Goal: Transaction & Acquisition: Purchase product/service

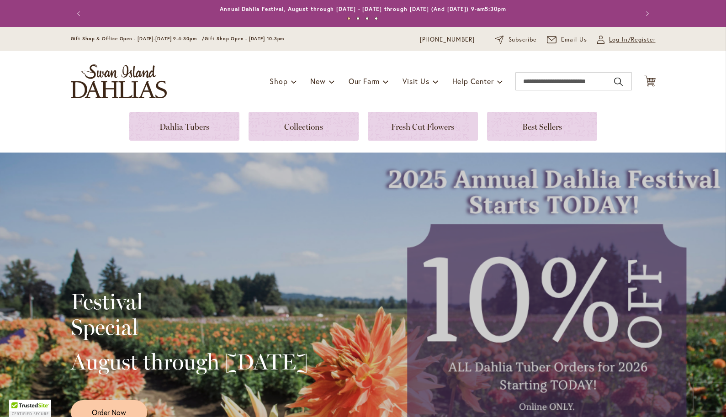
click at [617, 42] on span "Log In/Register" at bounding box center [632, 39] width 47 height 9
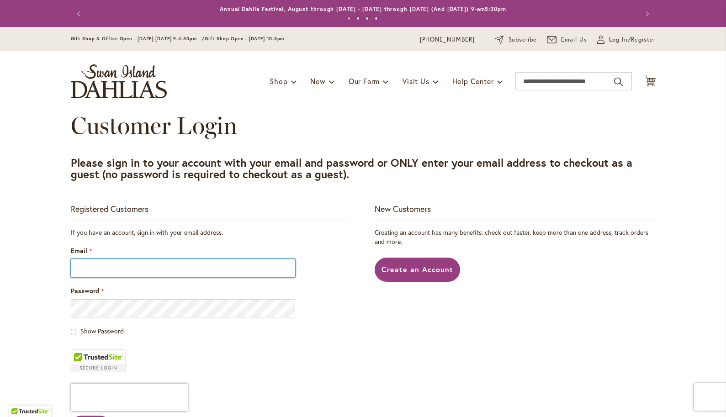
type input "**********"
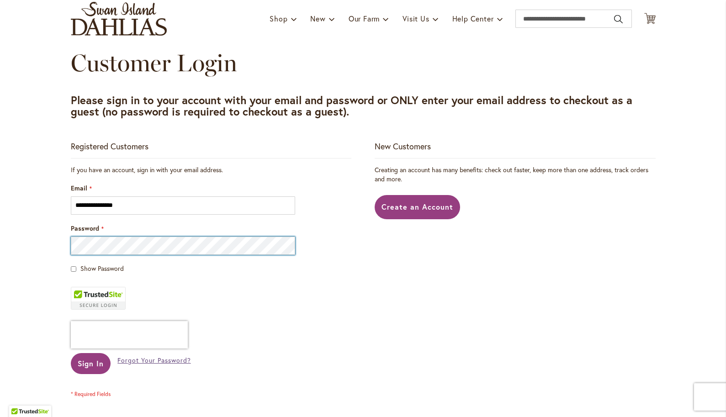
scroll to position [63, 0]
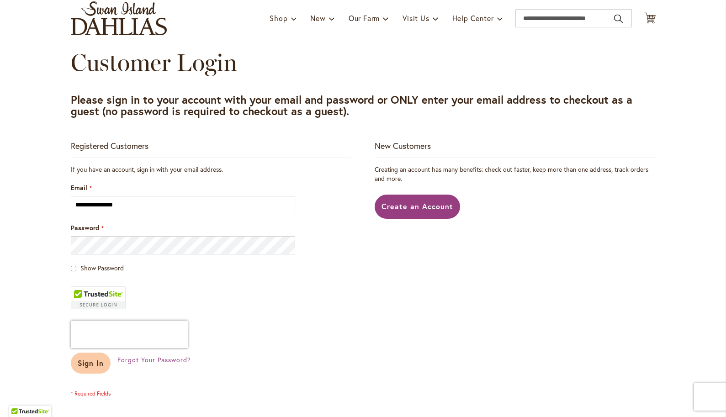
click at [94, 369] on button "Sign In" at bounding box center [91, 363] width 40 height 21
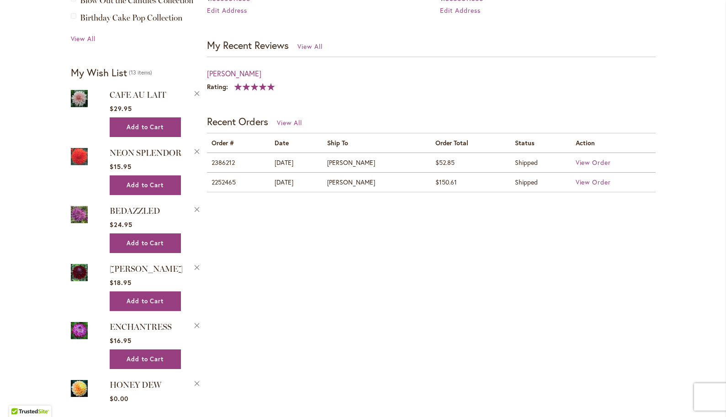
scroll to position [367, 0]
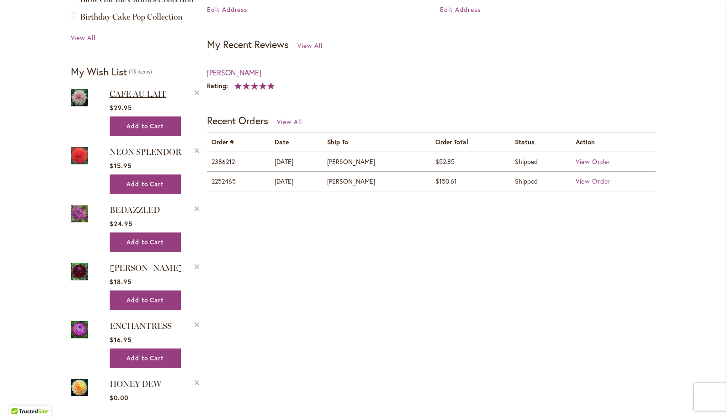
click at [139, 90] on span "CAFE AU LAIT" at bounding box center [138, 94] width 57 height 10
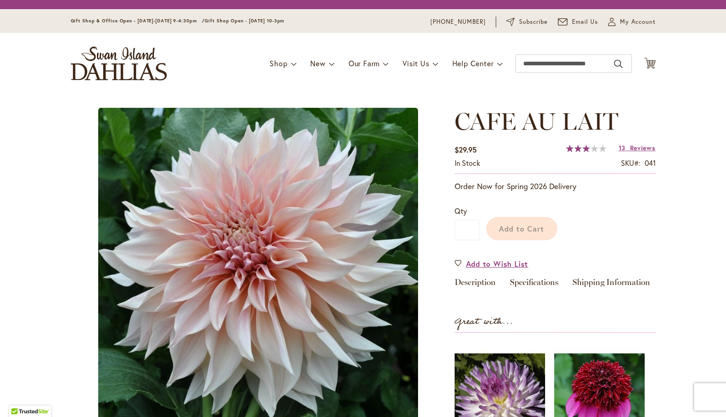
type input "*******"
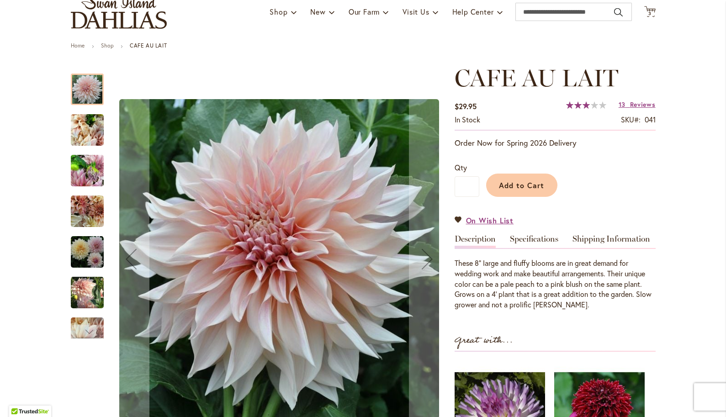
scroll to position [74, 0]
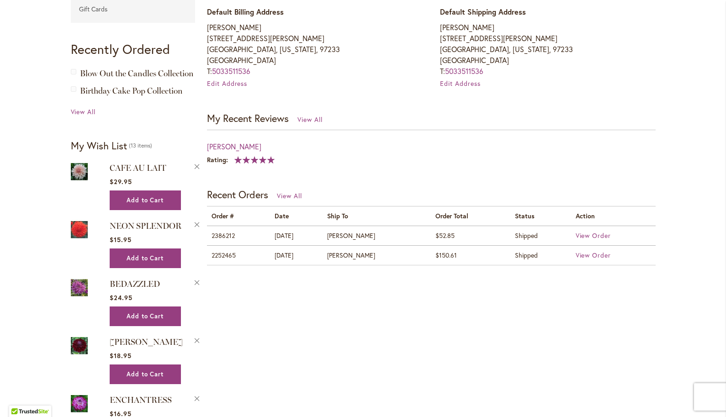
scroll to position [305, 0]
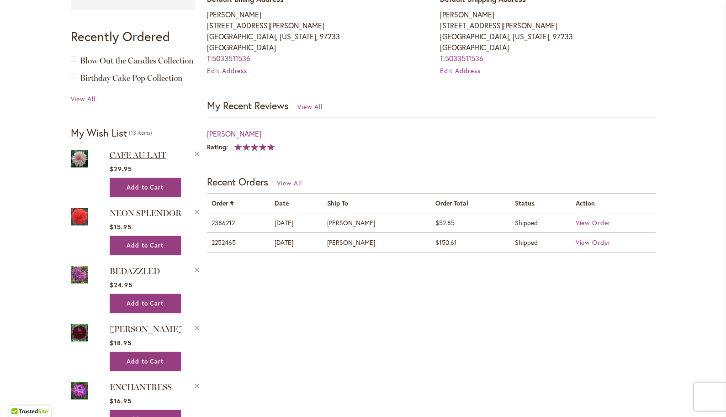
click at [125, 155] on span "CAFE AU LAIT" at bounding box center [138, 155] width 57 height 10
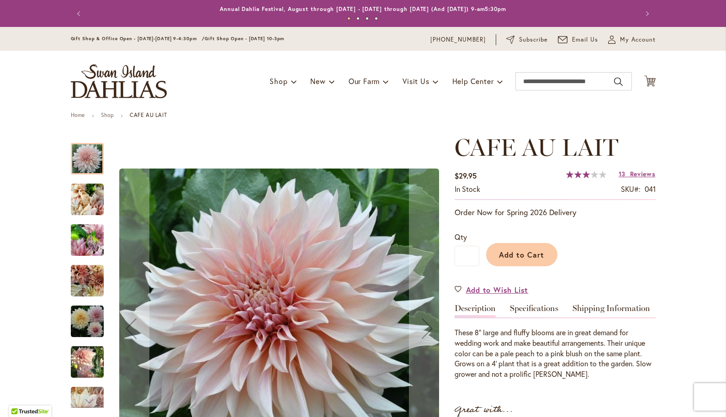
type input "*******"
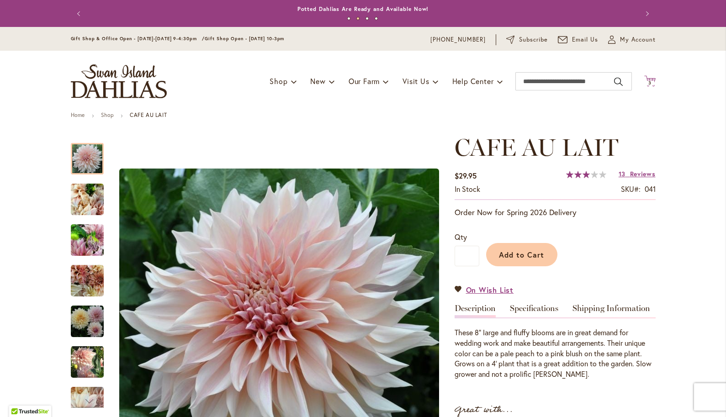
click at [649, 81] on span "3" at bounding box center [649, 83] width 3 height 6
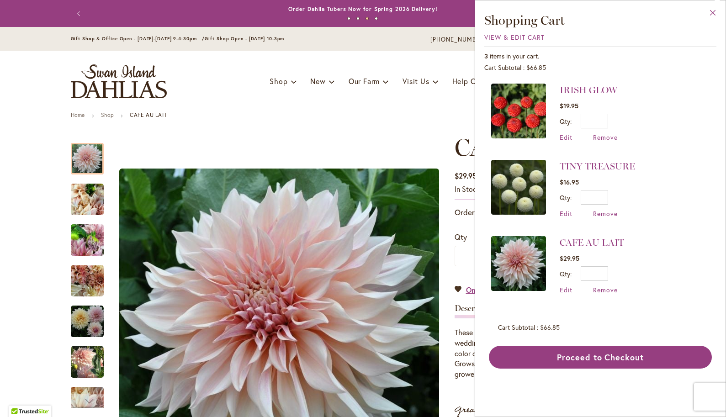
click at [713, 11] on button "Close" at bounding box center [712, 14] width 25 height 29
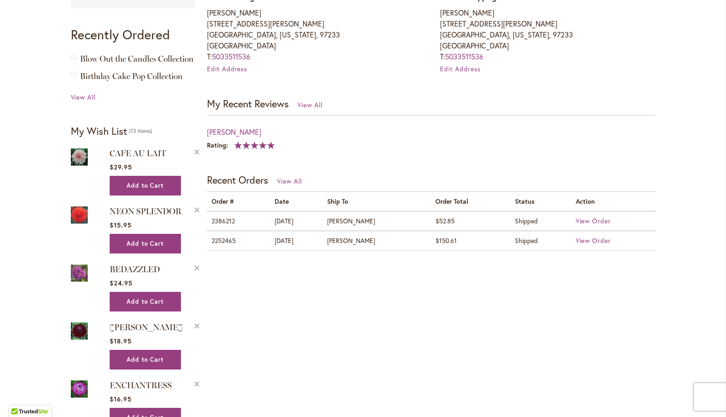
scroll to position [309, 0]
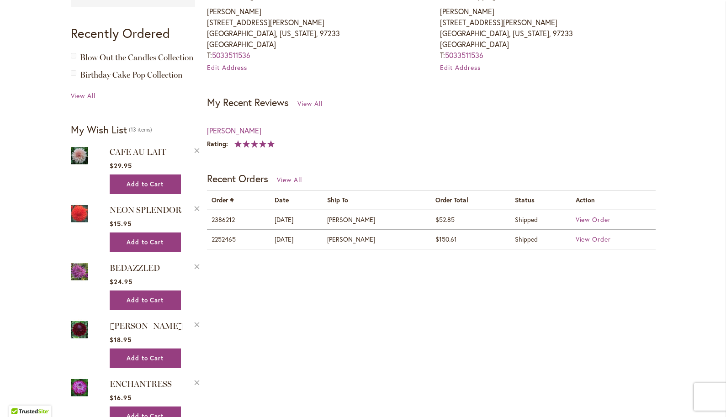
click at [78, 207] on img at bounding box center [79, 213] width 17 height 21
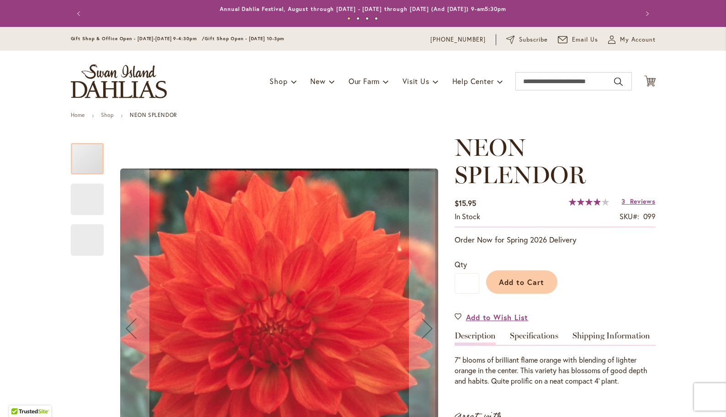
type input "*******"
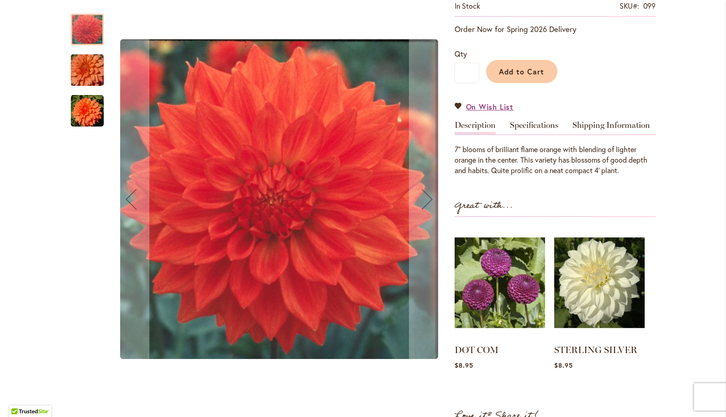
scroll to position [210, 0]
click at [88, 123] on img "Neon Splendor" at bounding box center [87, 111] width 33 height 33
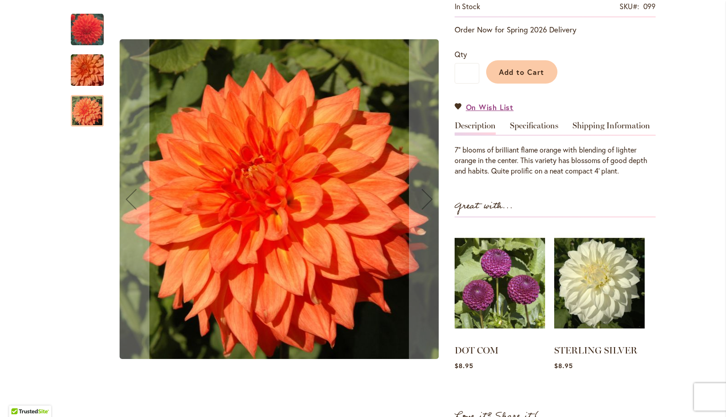
click at [93, 85] on img "Neon Splendor" at bounding box center [87, 70] width 66 height 44
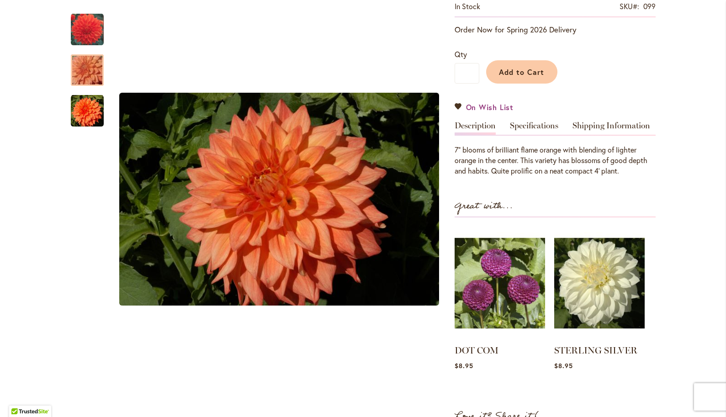
click at [479, 107] on span "On Wish List" at bounding box center [490, 107] width 48 height 11
click at [458, 103] on link "On Wish List" at bounding box center [483, 107] width 59 height 11
click at [460, 106] on link "On Wish List" at bounding box center [483, 107] width 59 height 11
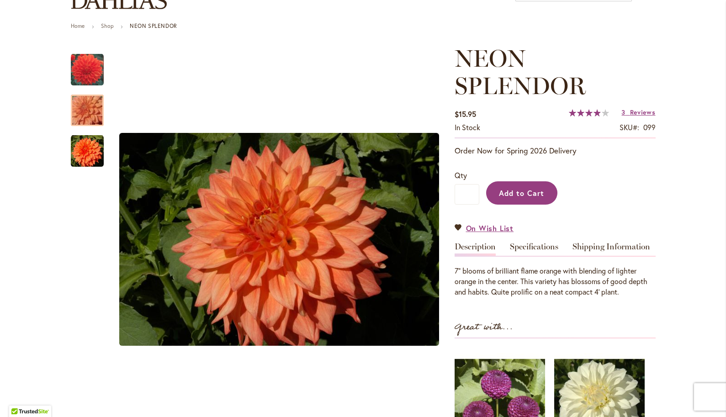
scroll to position [91, 0]
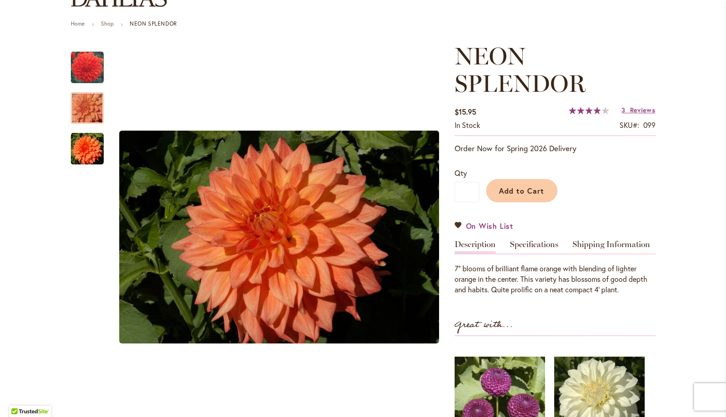
click at [493, 227] on span "On Wish List" at bounding box center [490, 226] width 48 height 11
click at [482, 221] on span "On Wish List" at bounding box center [490, 226] width 48 height 11
click at [458, 225] on link "On Wish List" at bounding box center [483, 226] width 59 height 11
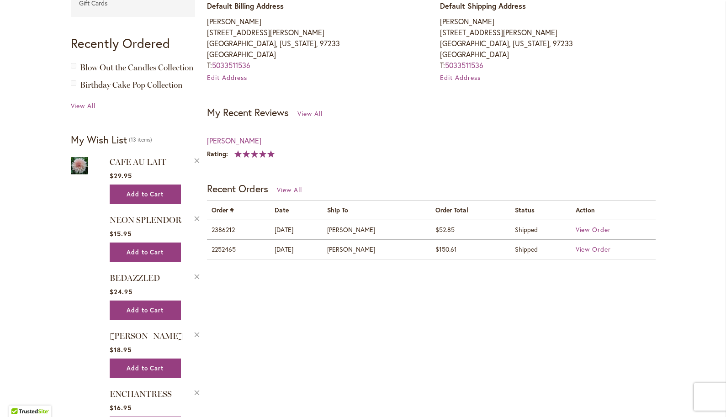
scroll to position [314, 0]
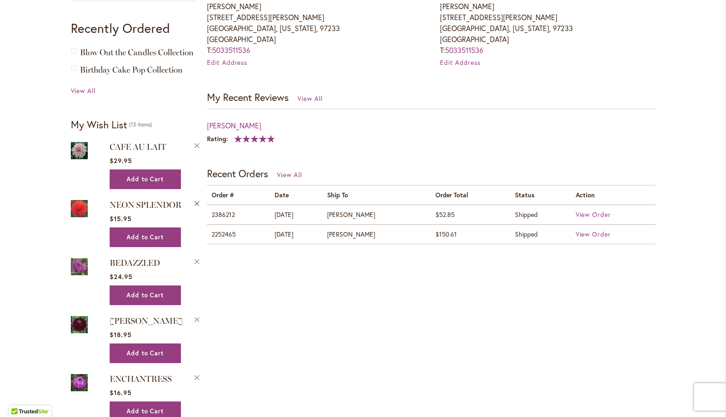
click at [196, 201] on button "Remove NEON SPLENDOR from Wishlist" at bounding box center [197, 203] width 8 height 10
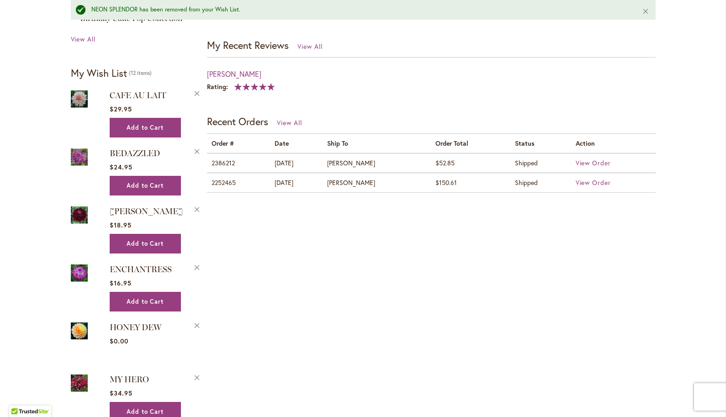
scroll to position [398, 0]
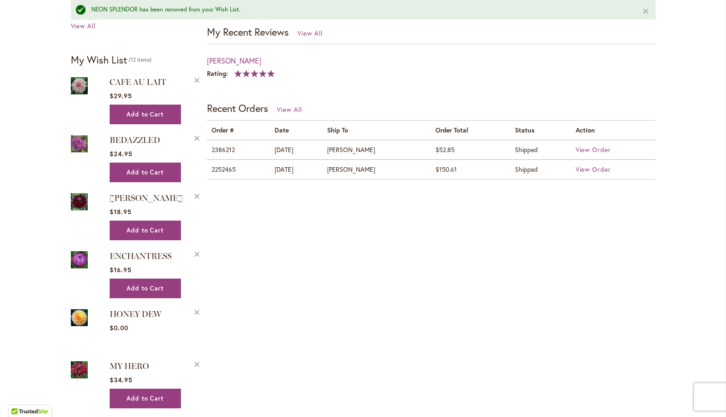
click at [78, 144] on img at bounding box center [79, 143] width 17 height 21
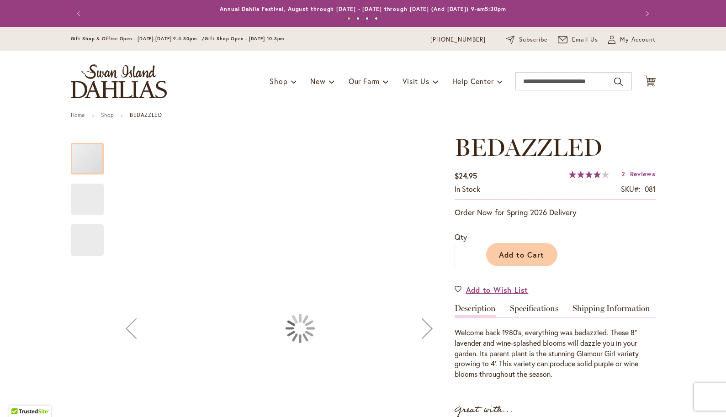
type input "*******"
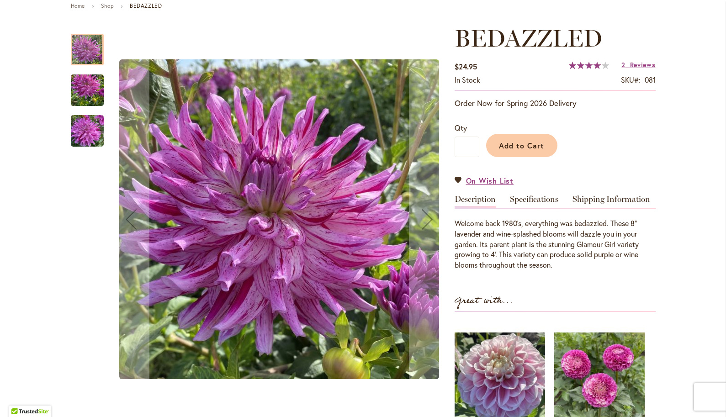
scroll to position [106, 0]
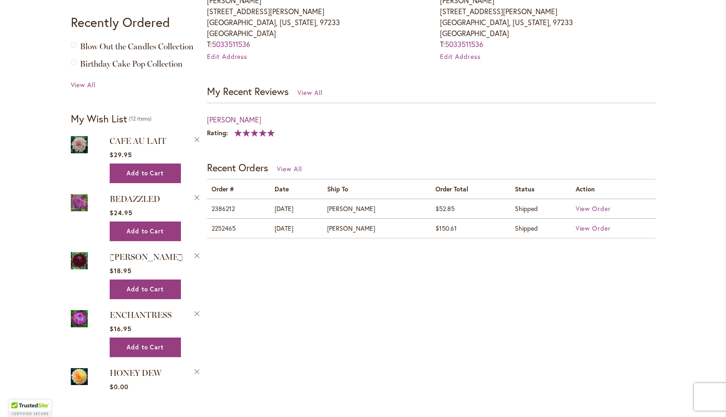
scroll to position [321, 0]
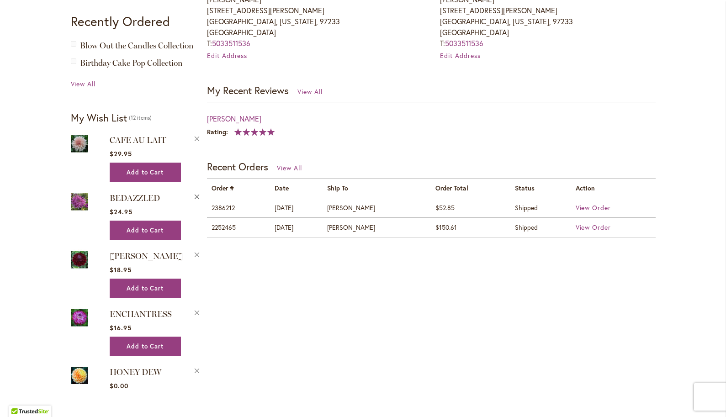
click at [198, 196] on button "Remove BEDAZZLED from Wishlist" at bounding box center [197, 196] width 8 height 10
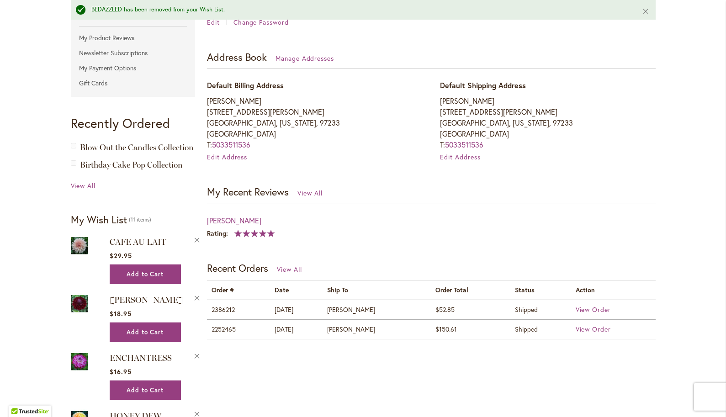
scroll to position [252, 0]
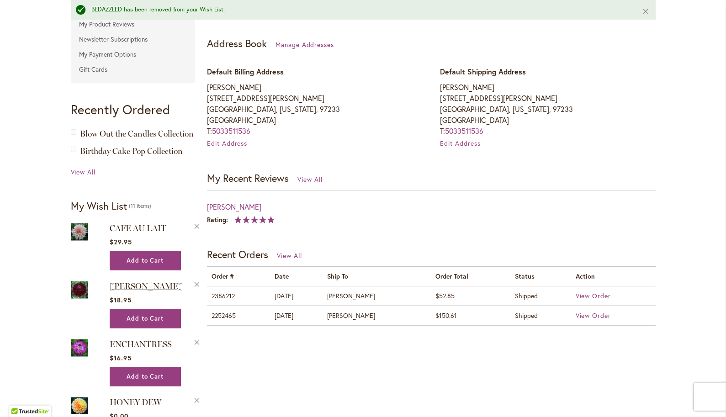
click at [124, 285] on span "Kaisha Lea" at bounding box center [146, 286] width 73 height 10
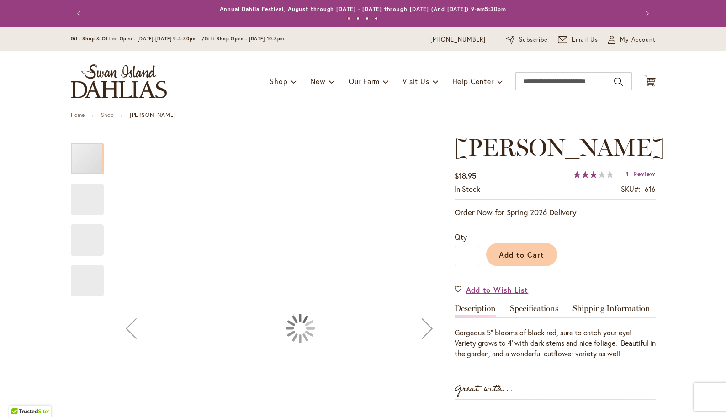
type input "*******"
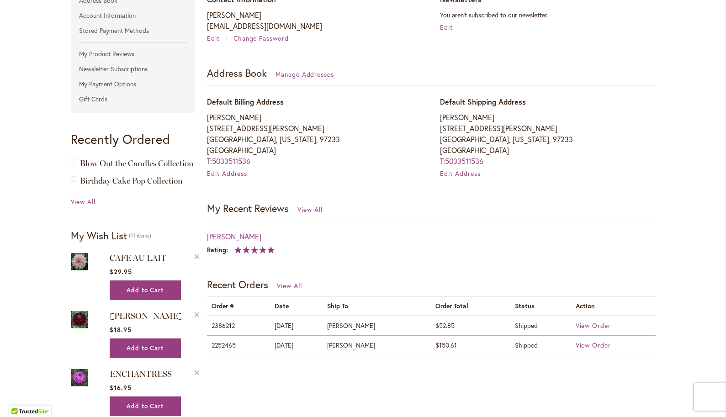
scroll to position [240, 0]
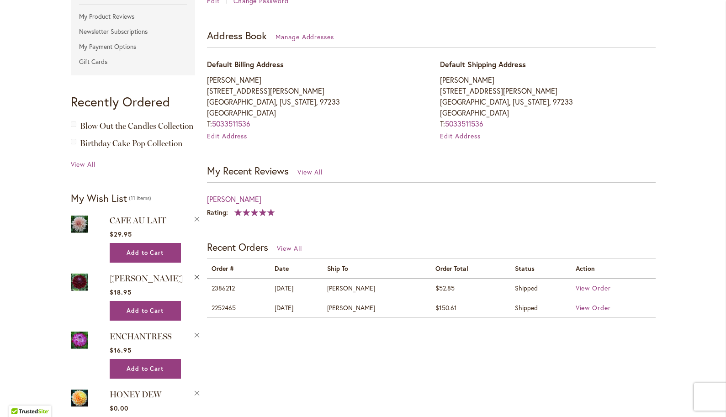
click at [197, 274] on button "Remove Kaisha Lea from Wishlist" at bounding box center [197, 276] width 8 height 10
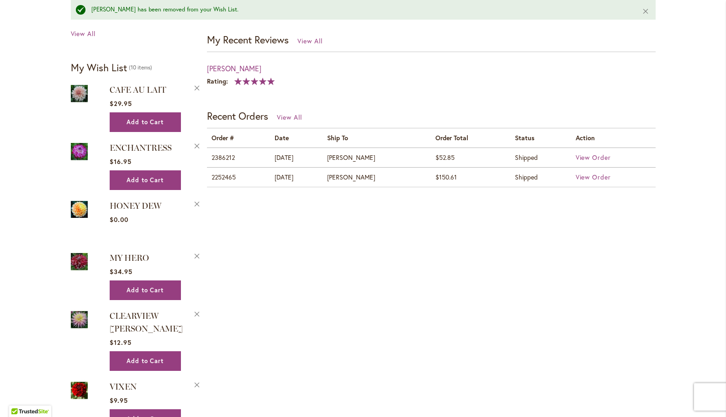
scroll to position [423, 0]
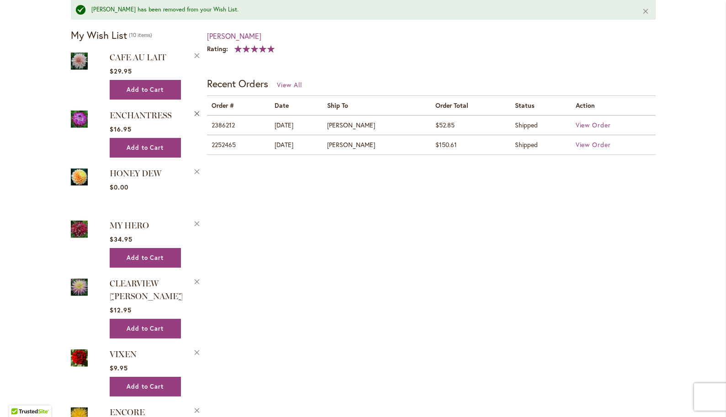
click at [196, 113] on button "Remove ENCHANTRESS from Wishlist" at bounding box center [197, 113] width 8 height 10
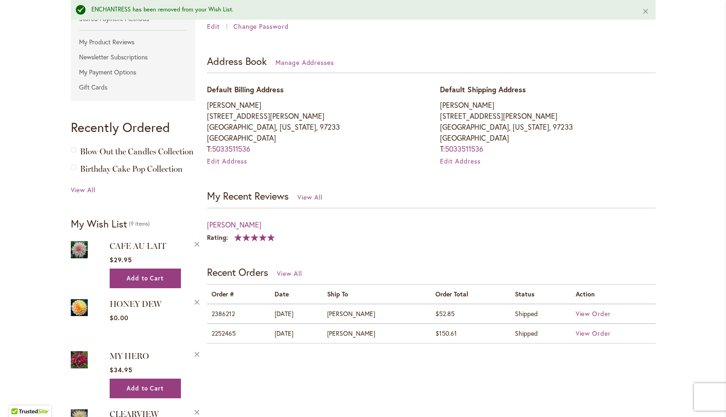
scroll to position [281, 0]
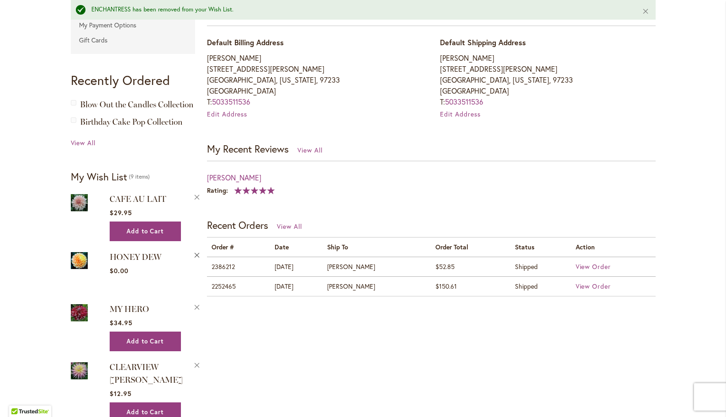
click at [199, 253] on button "Remove HONEY DEW from Wishlist" at bounding box center [197, 255] width 8 height 10
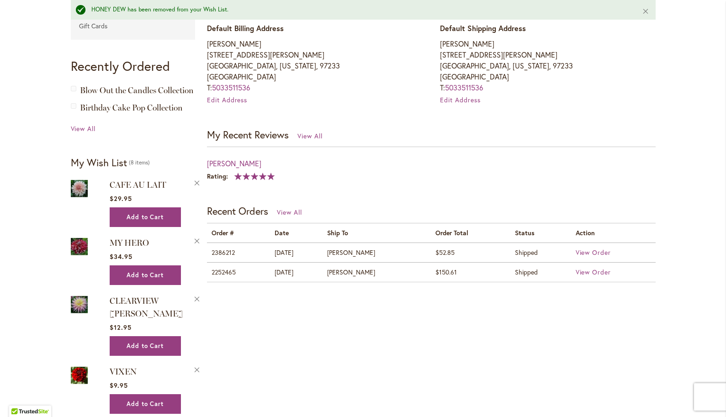
scroll to position [306, 0]
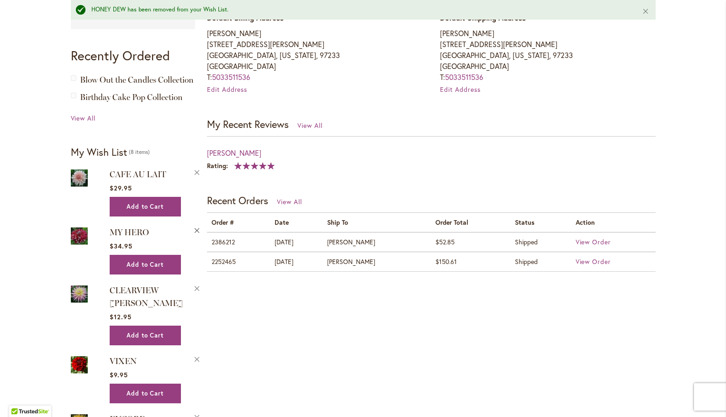
click at [196, 228] on button "Remove MY HERO from Wishlist" at bounding box center [197, 230] width 8 height 10
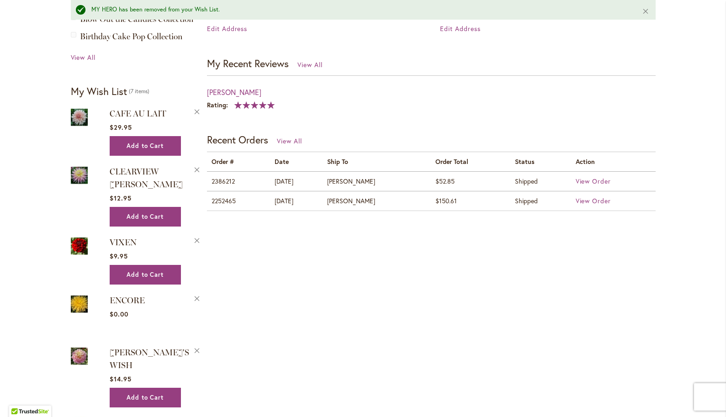
scroll to position [368, 0]
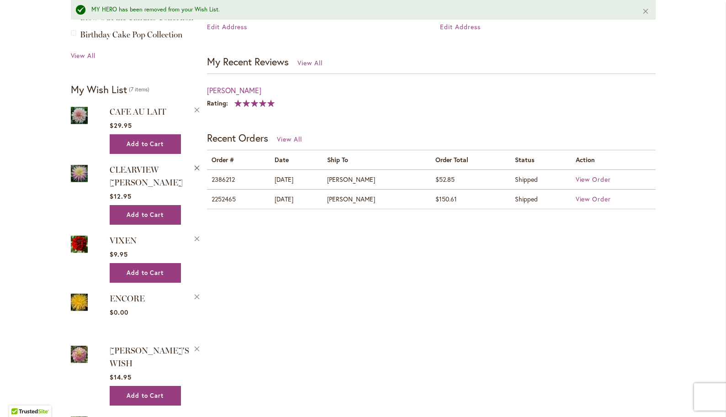
click at [197, 164] on button "Remove CLEARVIEW [PERSON_NAME] from Wishlist" at bounding box center [197, 168] width 8 height 10
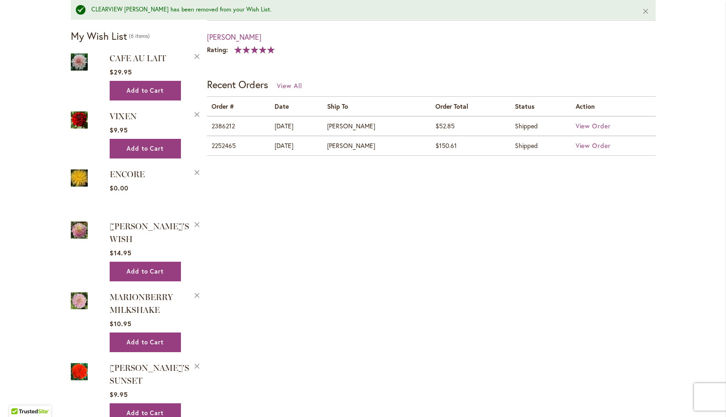
scroll to position [428, 0]
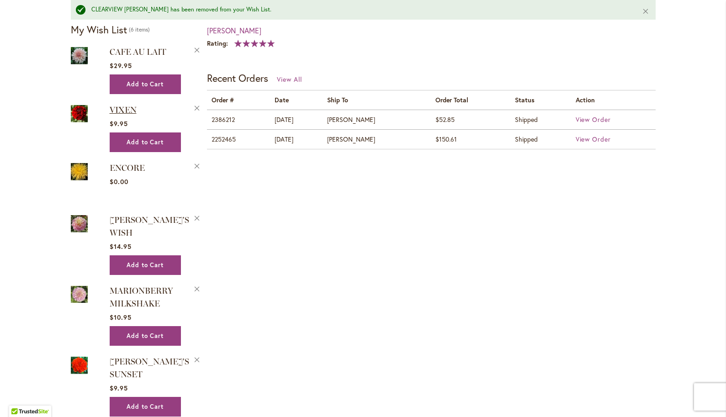
click at [125, 108] on span "VIXEN" at bounding box center [123, 110] width 27 height 10
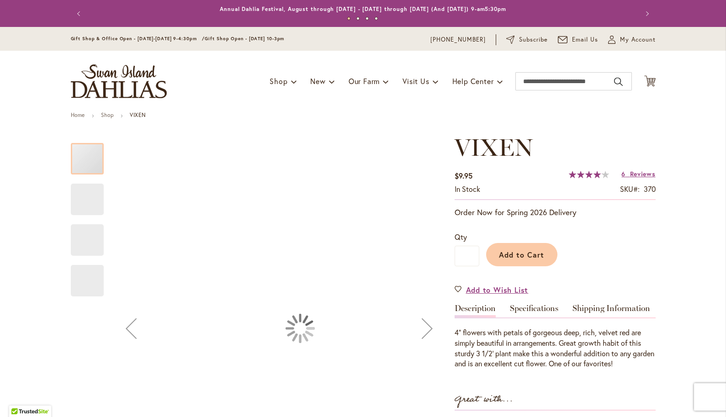
type input "*******"
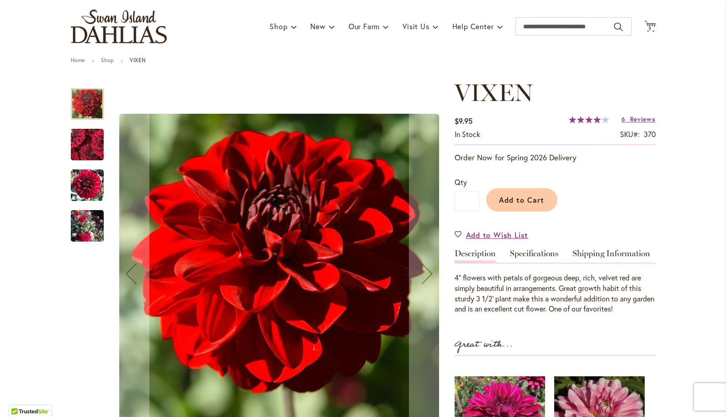
scroll to position [59, 0]
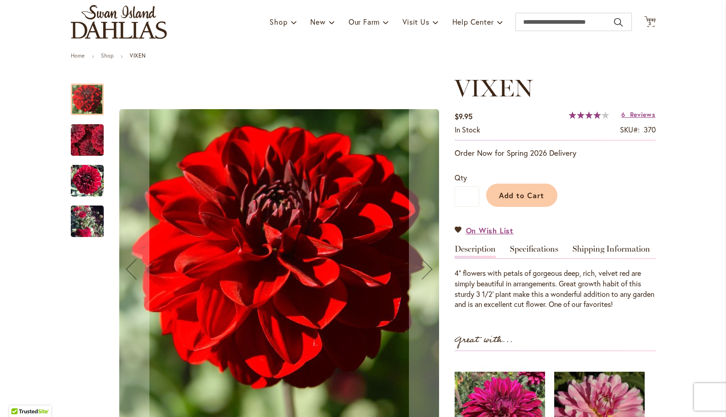
click at [93, 178] on img "VIXEN" at bounding box center [87, 180] width 33 height 33
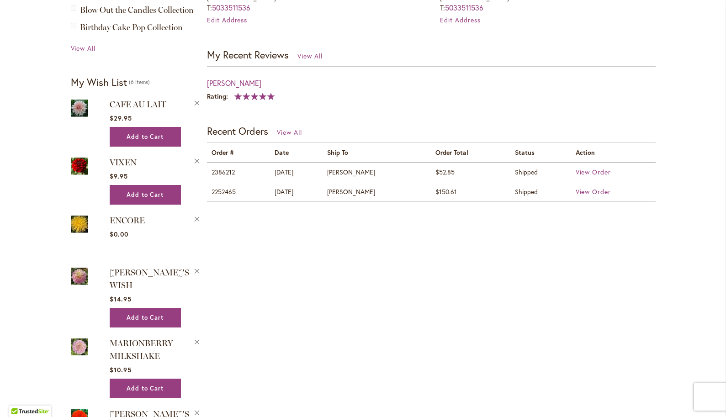
scroll to position [405, 0]
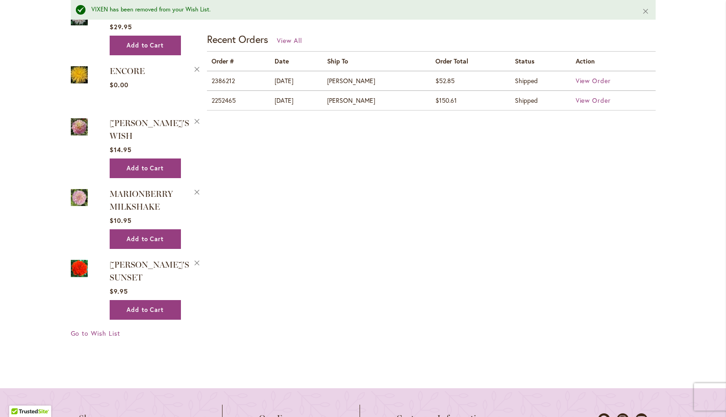
scroll to position [466, 0]
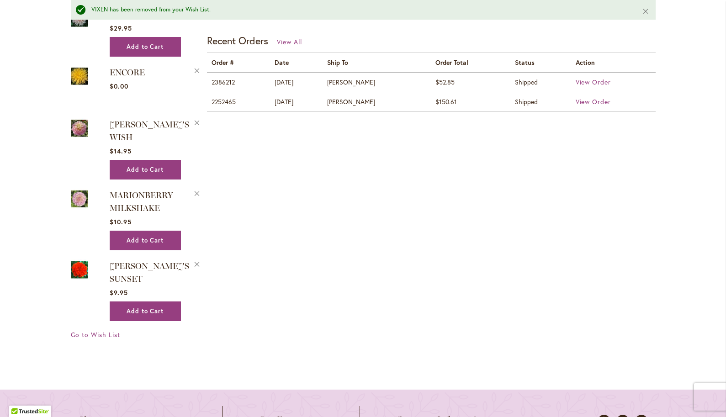
click at [83, 126] on img at bounding box center [79, 128] width 17 height 21
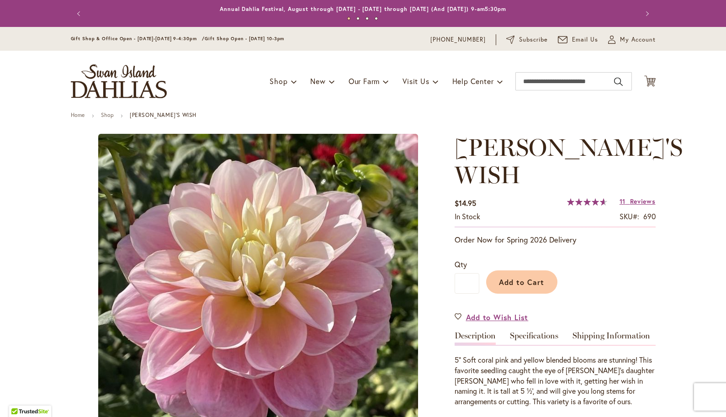
type input "*******"
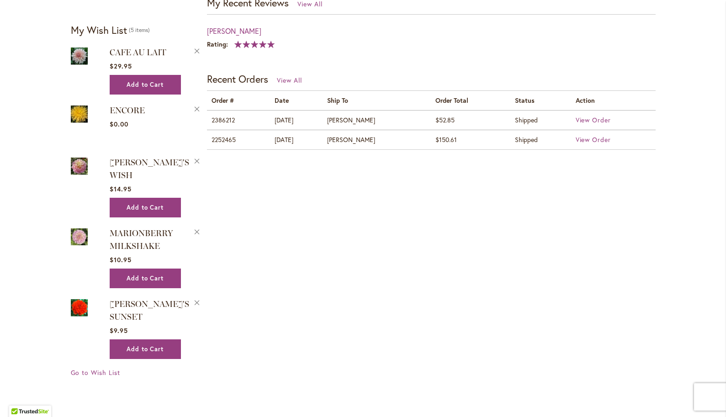
scroll to position [467, 0]
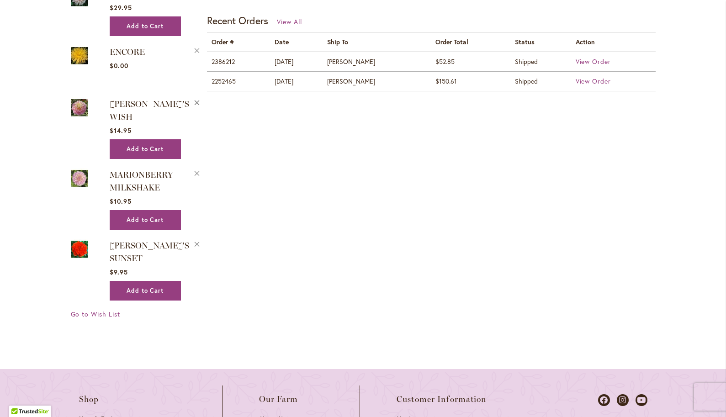
click at [195, 98] on button "Remove GABBIE'S WISH from Wishlist" at bounding box center [197, 102] width 8 height 10
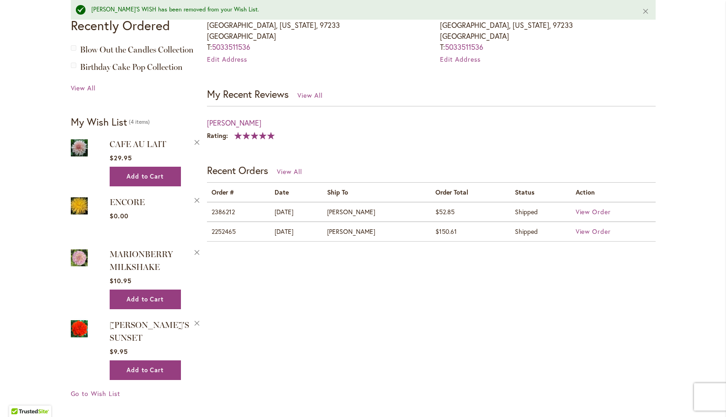
scroll to position [342, 0]
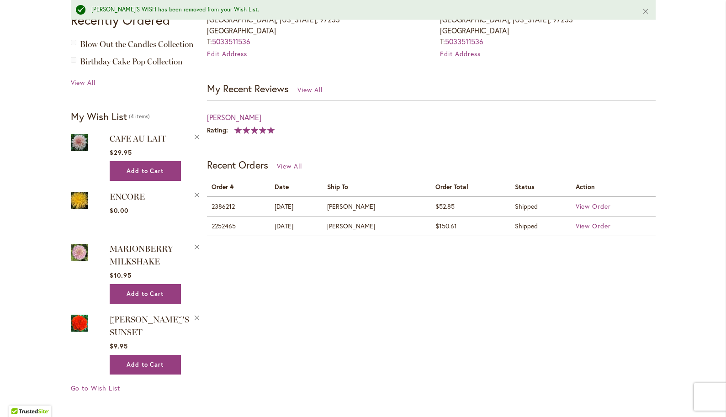
click at [74, 253] on img at bounding box center [79, 252] width 17 height 21
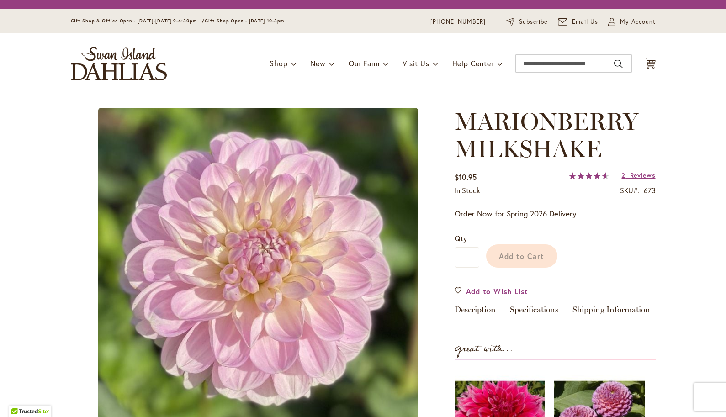
type input "*******"
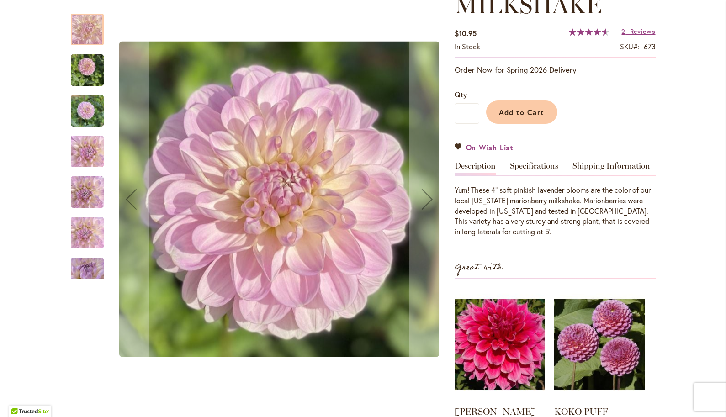
scroll to position [172, 0]
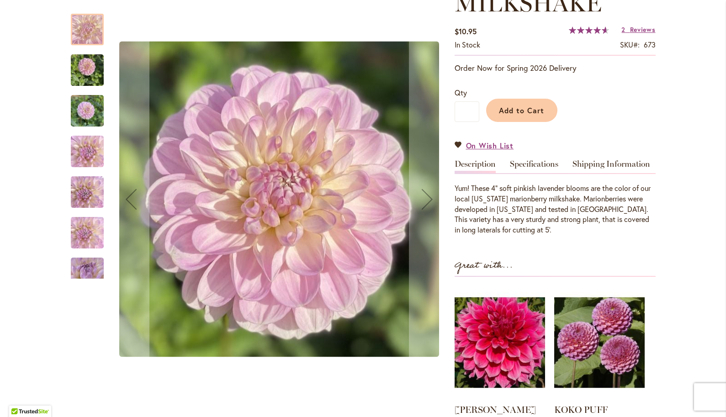
click at [97, 112] on img "MARIONBERRY MILKSHAKE" at bounding box center [87, 111] width 33 height 44
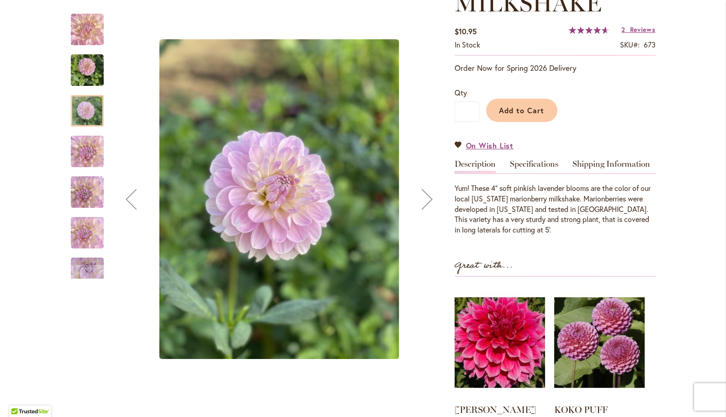
click at [96, 69] on img "MARIONBERRY MILKSHAKE" at bounding box center [87, 70] width 33 height 44
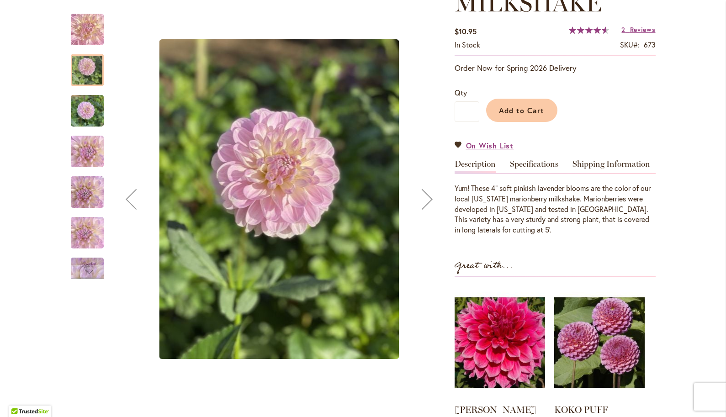
click at [79, 150] on img "MARIONBERRY MILKSHAKE" at bounding box center [87, 151] width 66 height 37
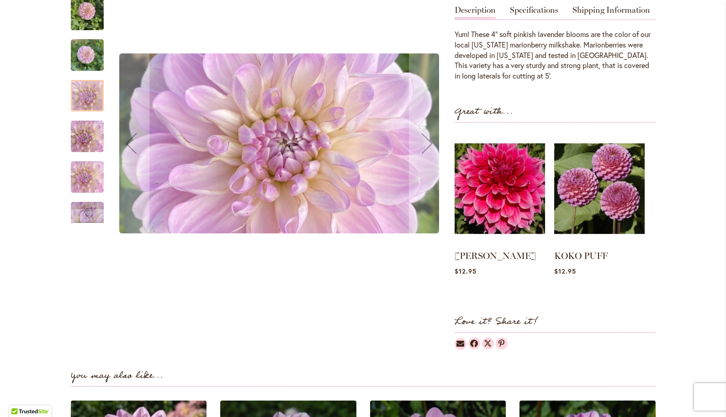
scroll to position [340, 0]
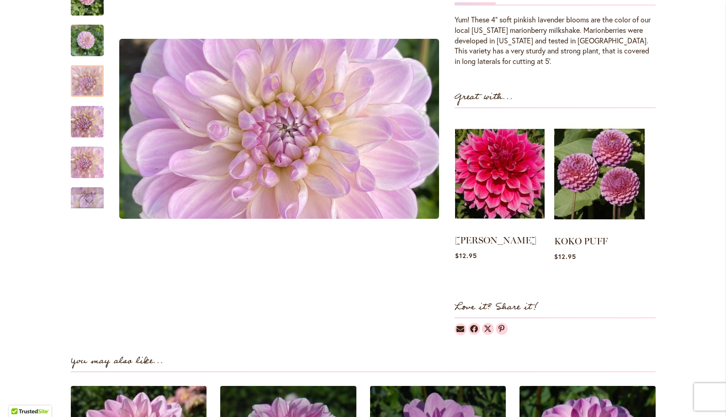
click at [502, 179] on img at bounding box center [499, 174] width 89 height 112
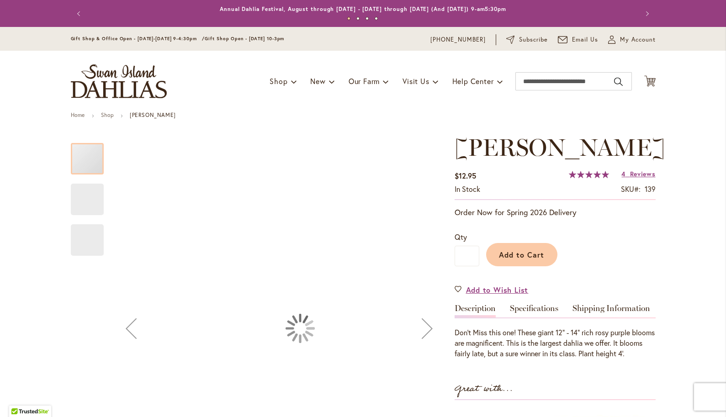
type input "*******"
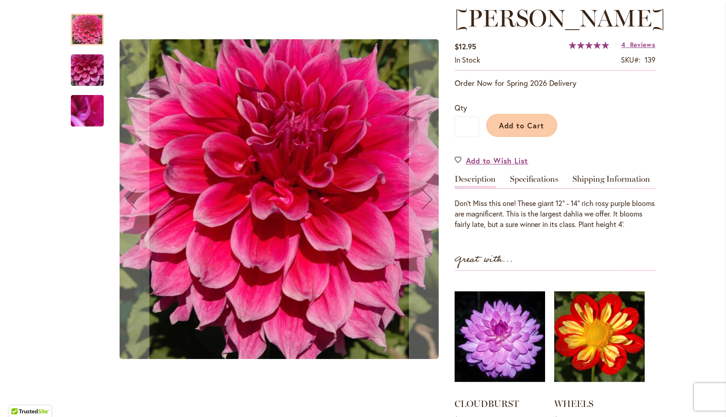
scroll to position [131, 0]
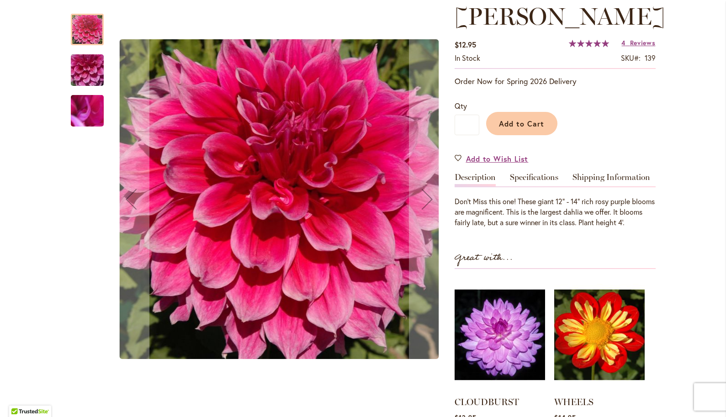
click at [98, 76] on img "EMORY PAUL" at bounding box center [87, 70] width 66 height 49
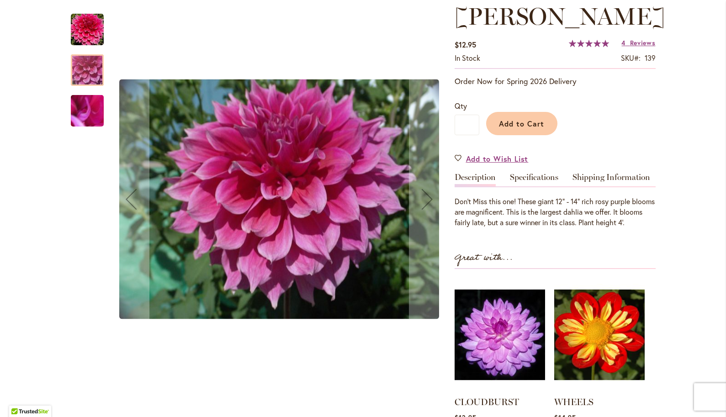
click at [91, 114] on img "EMORY PAUL" at bounding box center [87, 110] width 66 height 49
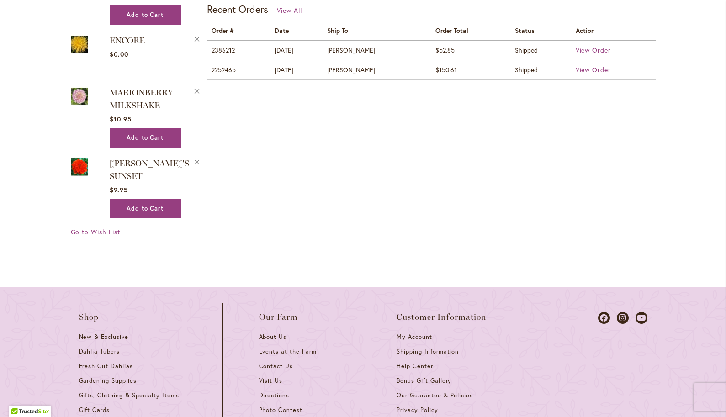
scroll to position [461, 0]
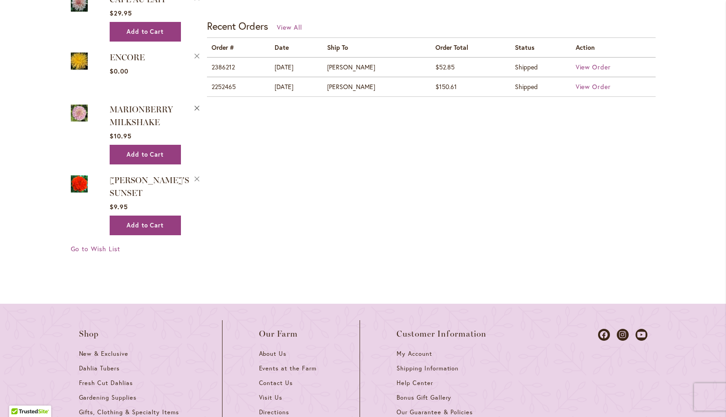
click at [196, 110] on button "Remove MARIONBERRY MILKSHAKE from Wishlist" at bounding box center [197, 107] width 8 height 10
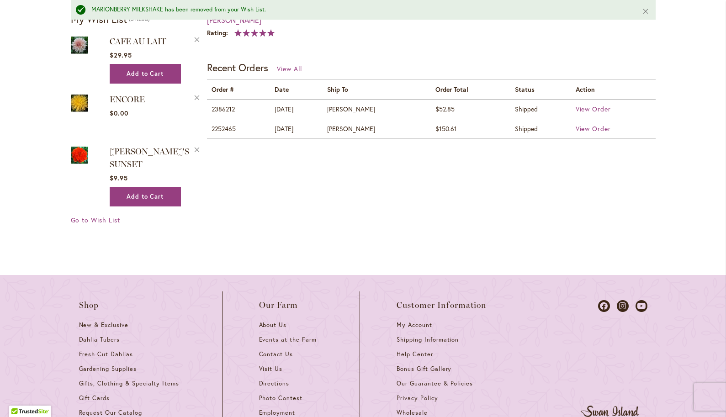
scroll to position [382, 0]
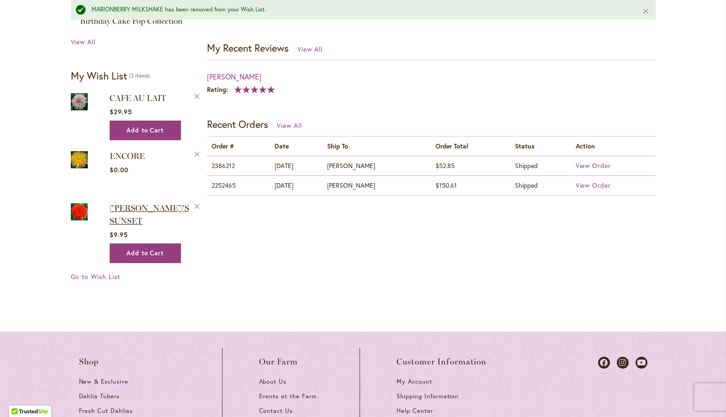
click at [129, 206] on span "[PERSON_NAME]'S SUNSET" at bounding box center [149, 214] width 79 height 23
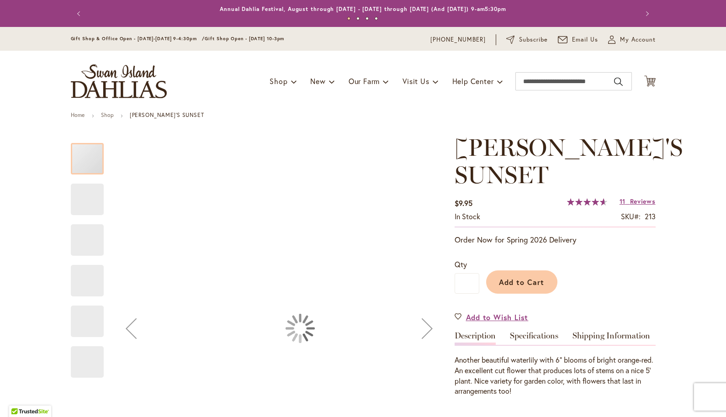
type input "*******"
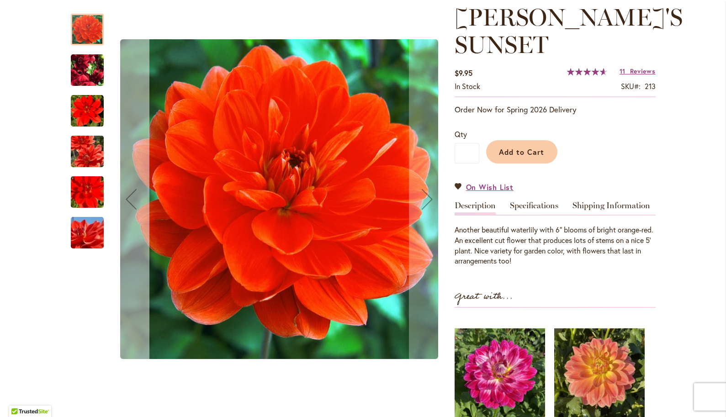
scroll to position [134, 0]
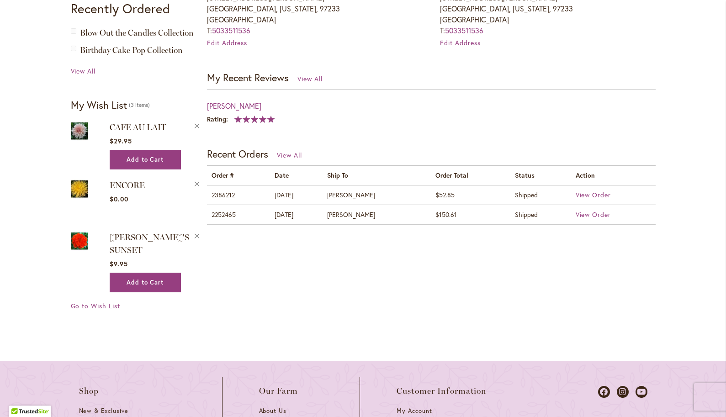
scroll to position [347, 0]
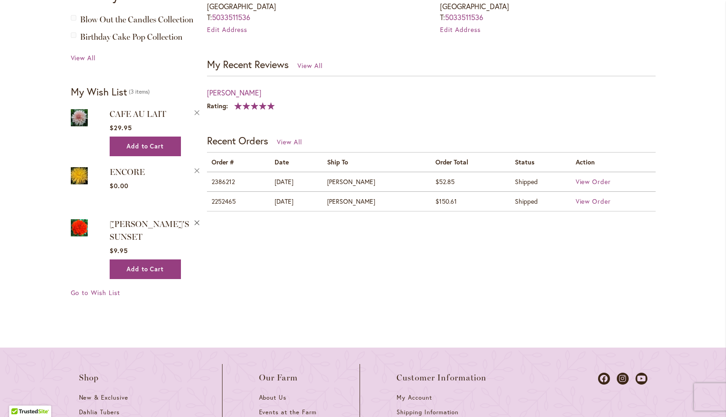
click at [195, 222] on button "Remove PATRICIA ANN'S SUNSET from Wishlist" at bounding box center [197, 222] width 8 height 10
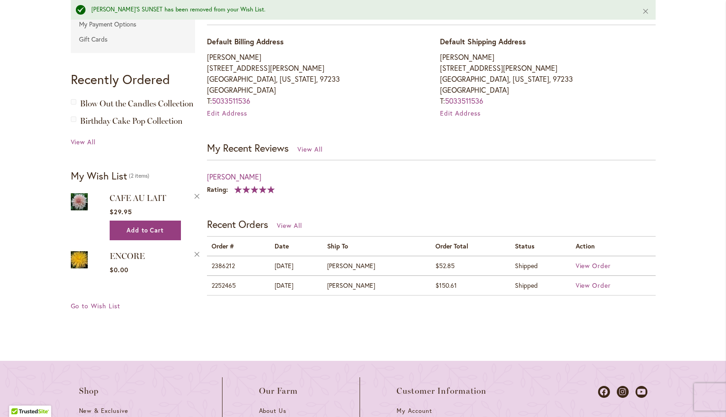
scroll to position [337, 0]
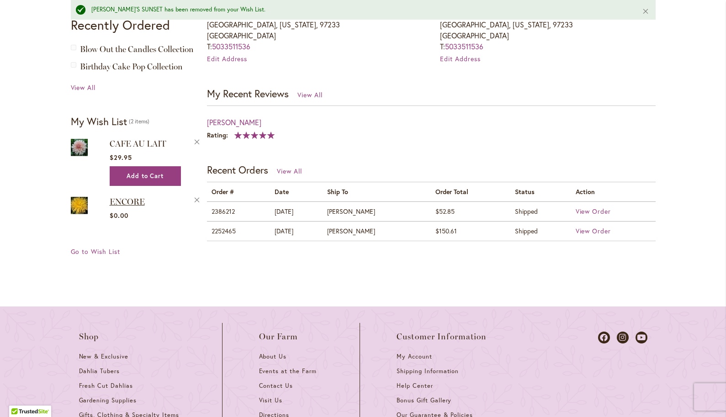
click at [125, 203] on span "ENCORE" at bounding box center [127, 202] width 35 height 10
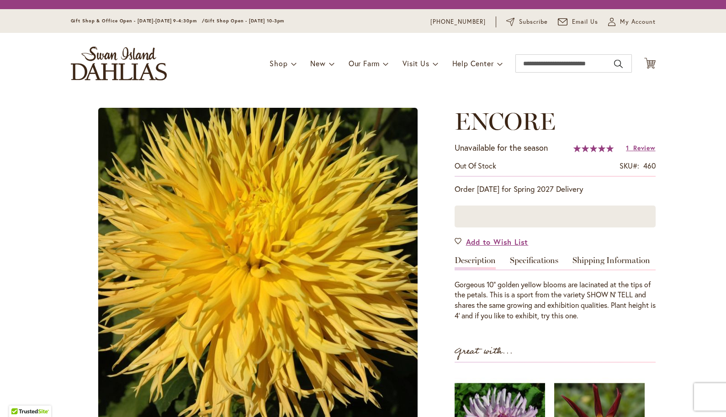
type input "*******"
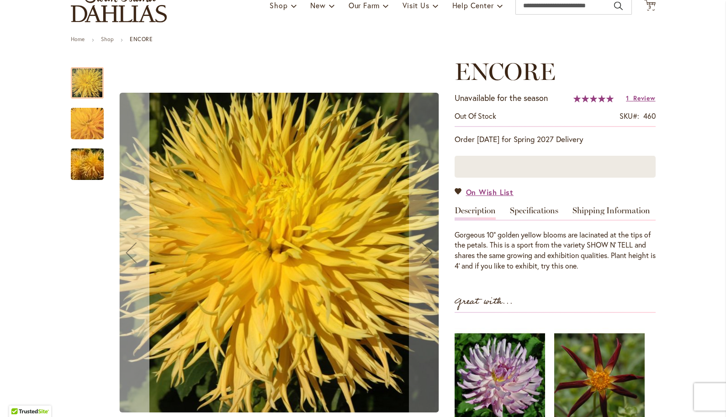
scroll to position [58, 0]
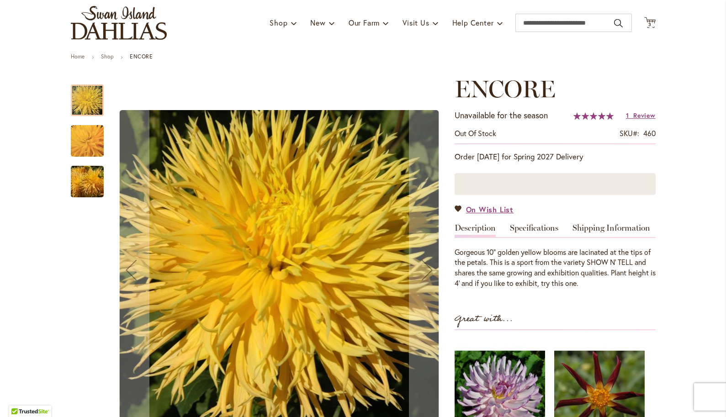
click at [85, 142] on img "ENCORE" at bounding box center [87, 141] width 65 height 63
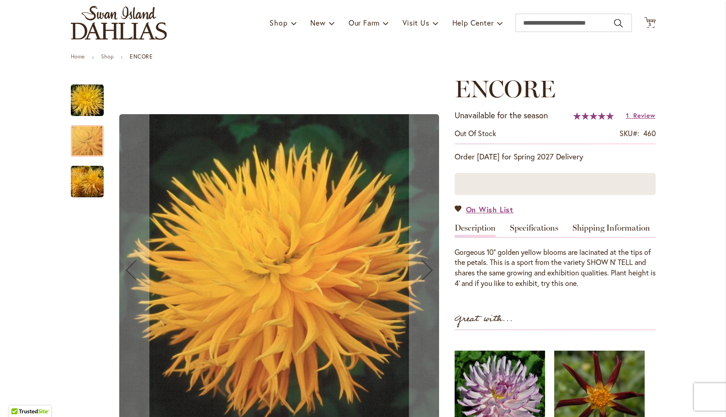
click at [85, 192] on img "ENCORE" at bounding box center [87, 182] width 66 height 44
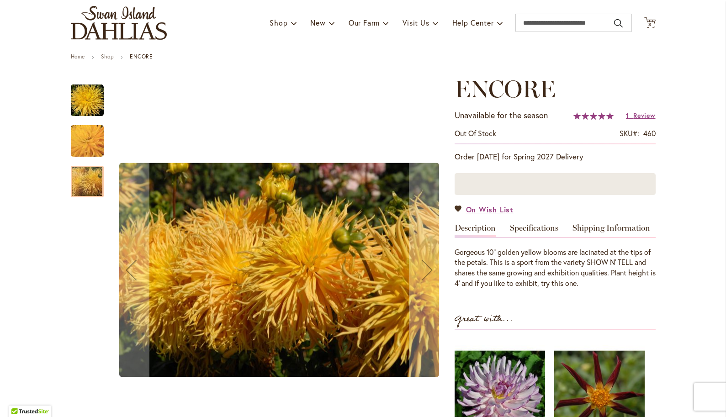
click at [88, 107] on img "ENCORE" at bounding box center [87, 100] width 33 height 33
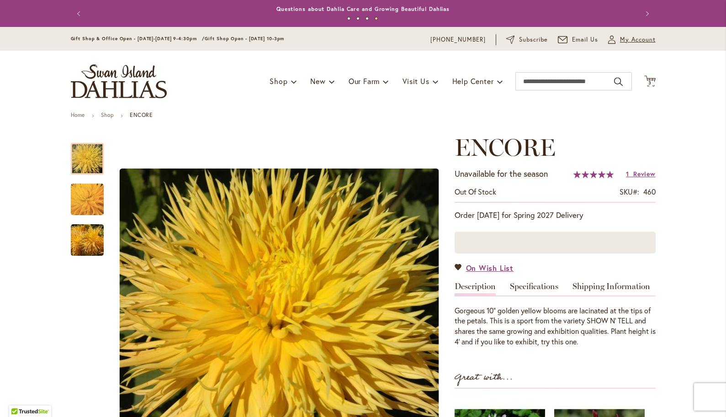
scroll to position [0, 0]
click at [622, 38] on span "My Account" at bounding box center [638, 39] width 36 height 9
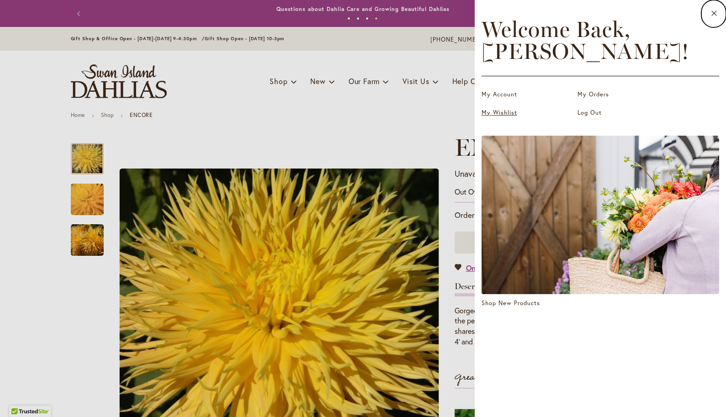
click at [492, 112] on link "My Wishlist" at bounding box center [526, 112] width 91 height 9
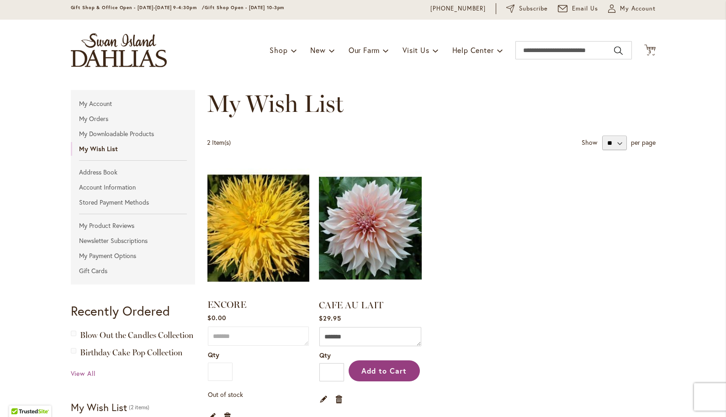
scroll to position [31, 0]
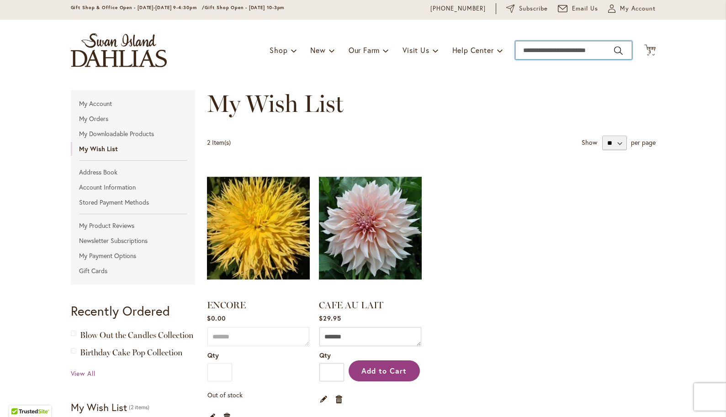
click at [585, 51] on input "Search" at bounding box center [573, 50] width 116 height 18
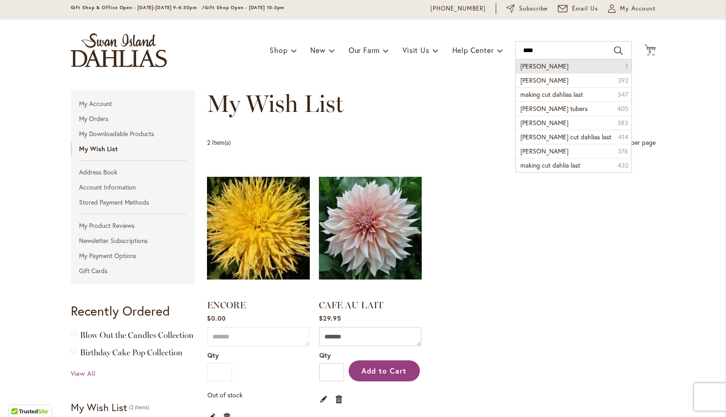
click at [541, 64] on li "Maki 1" at bounding box center [574, 66] width 116 height 14
type input "****"
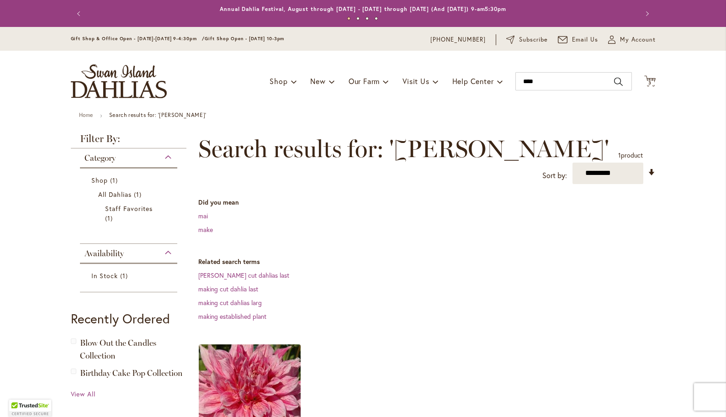
click at [252, 356] on img at bounding box center [249, 395] width 107 height 107
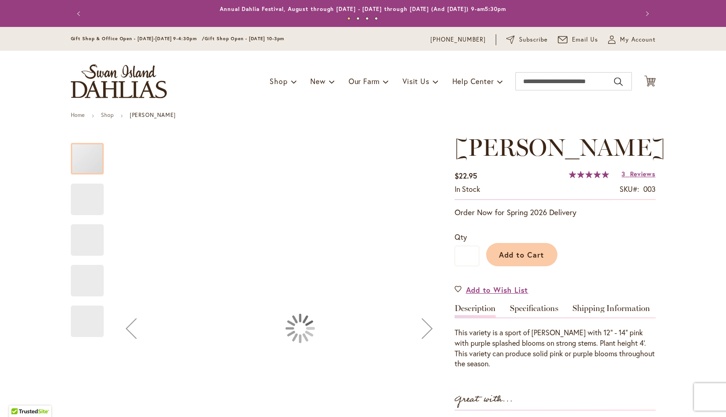
type input "*******"
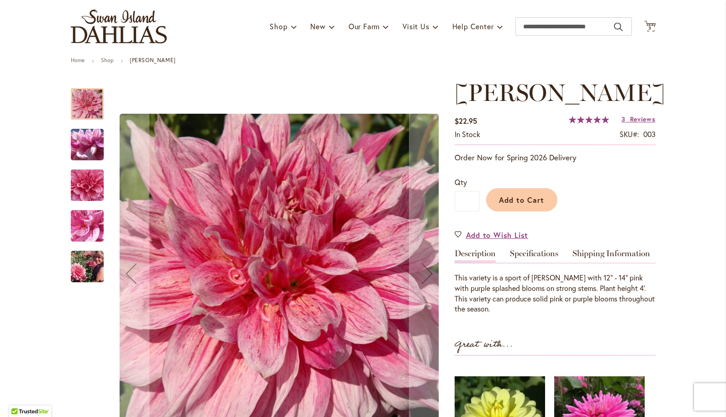
scroll to position [63, 0]
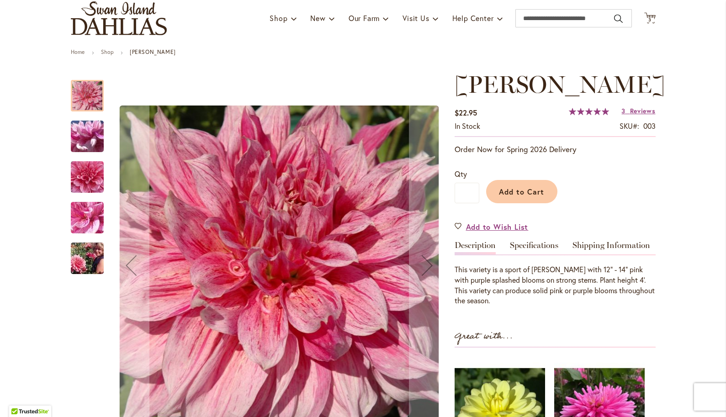
click at [87, 136] on img "MAKI" at bounding box center [87, 136] width 66 height 49
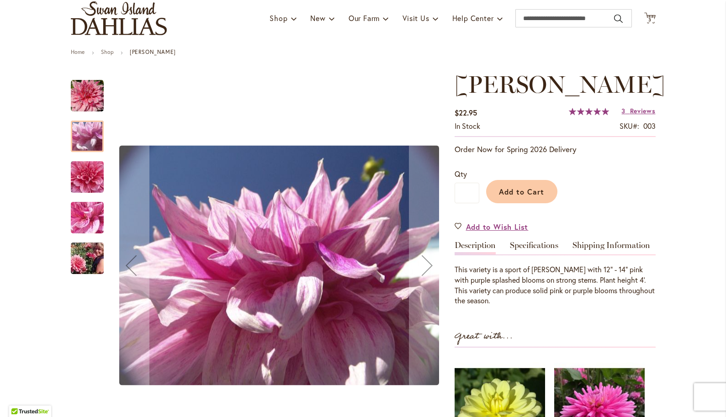
click at [93, 170] on img "MAKI" at bounding box center [87, 177] width 66 height 62
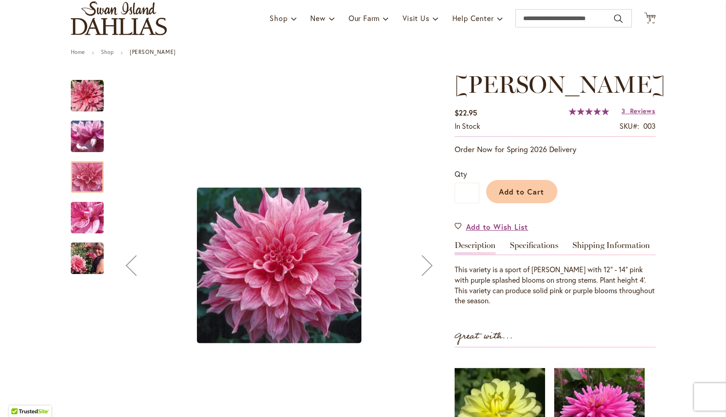
click at [86, 224] on img "MAKI" at bounding box center [87, 217] width 66 height 49
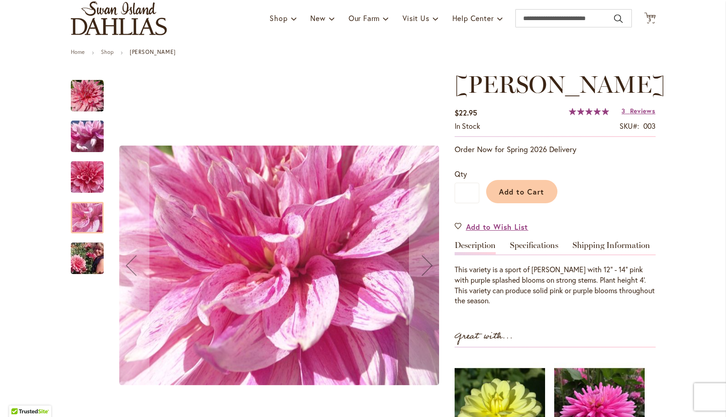
click at [85, 260] on img "MAKI" at bounding box center [87, 259] width 66 height 44
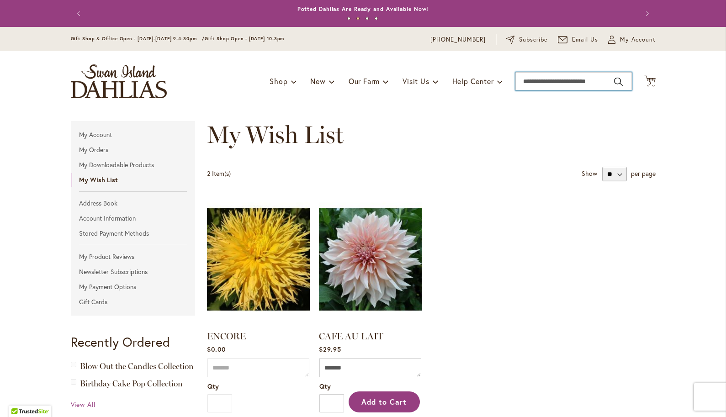
click at [547, 86] on input "Search" at bounding box center [573, 81] width 116 height 18
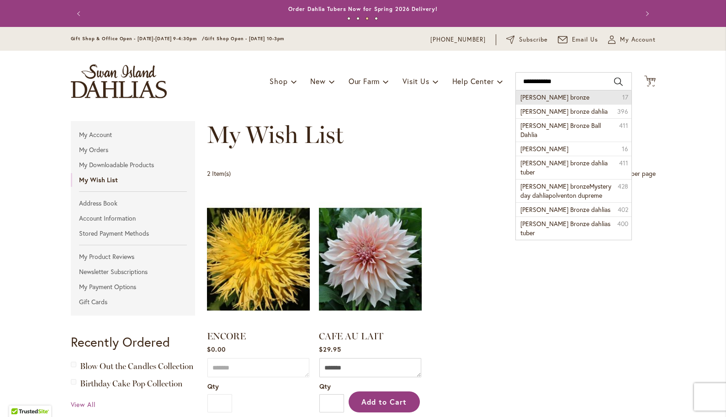
click at [554, 99] on span "Cornel bronze" at bounding box center [554, 97] width 69 height 9
type input "**********"
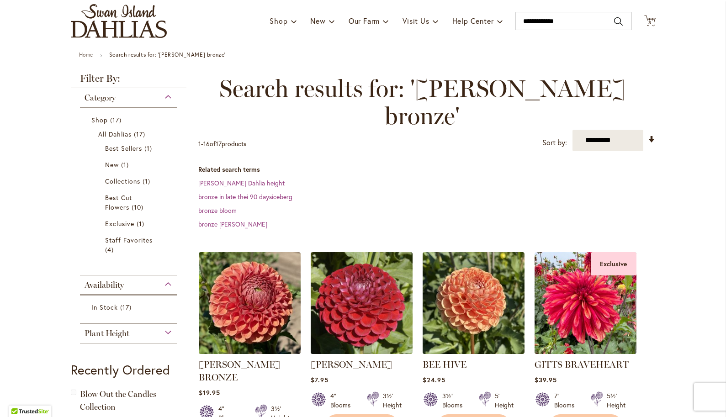
scroll to position [69, 0]
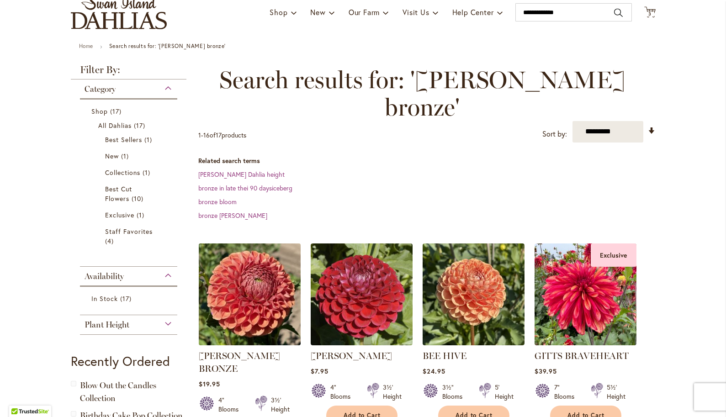
click at [240, 284] on img at bounding box center [249, 294] width 107 height 107
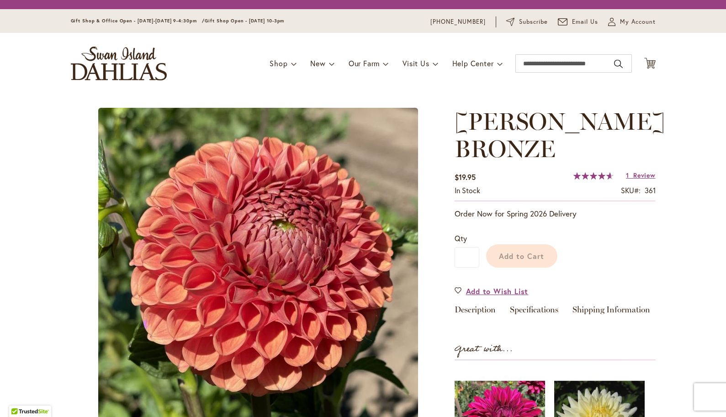
type input "*******"
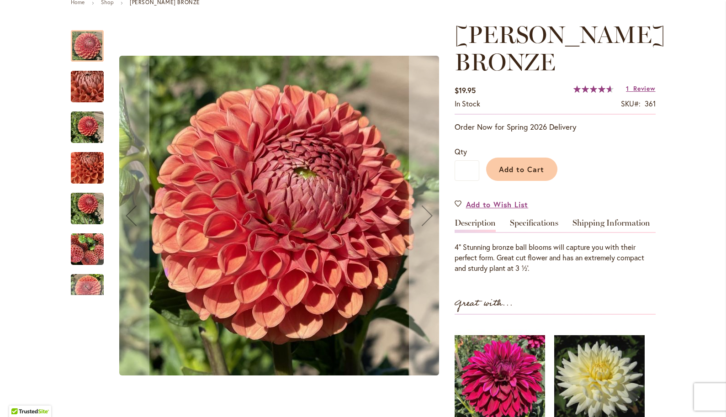
scroll to position [124, 0]
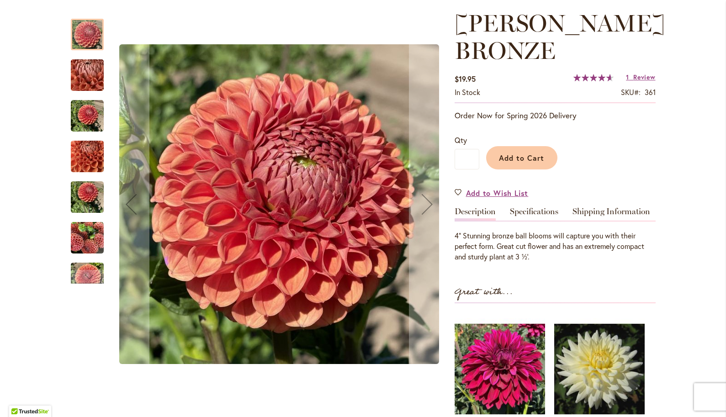
click at [97, 91] on div "CORNEL BRONZE" at bounding box center [92, 111] width 42 height 41
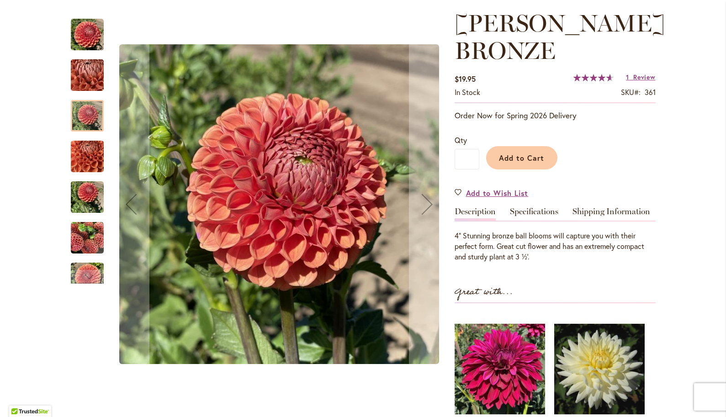
click at [92, 126] on div at bounding box center [87, 116] width 33 height 32
click at [90, 158] on img "CORNEL BRONZE" at bounding box center [87, 157] width 33 height 44
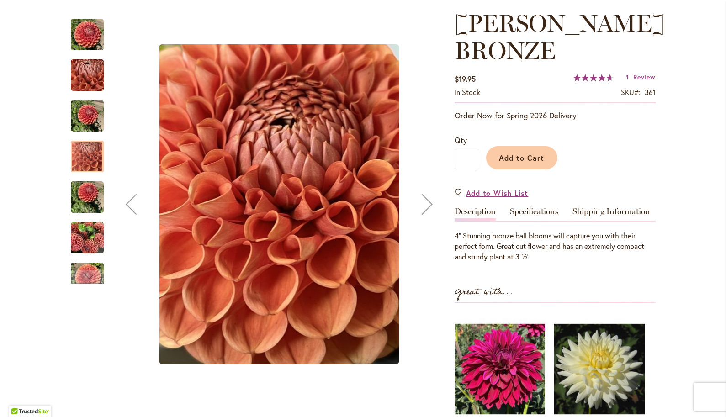
click at [89, 196] on img "CORNEL BRONZE" at bounding box center [87, 197] width 33 height 44
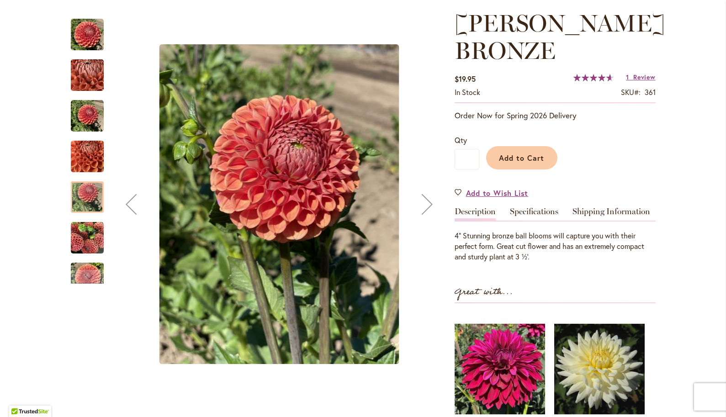
click at [82, 227] on img "CORNEL BRONZE" at bounding box center [87, 237] width 33 height 33
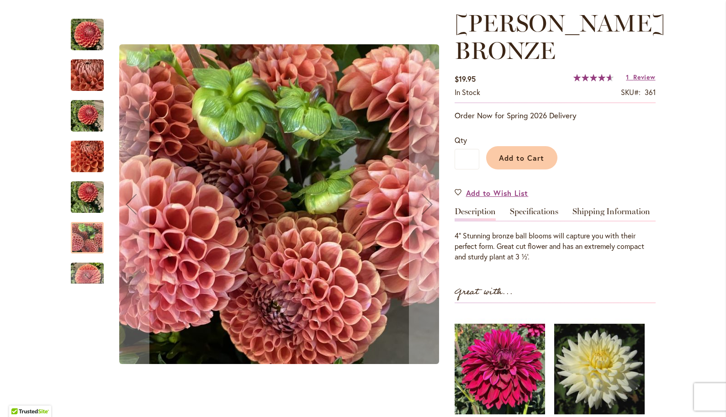
click at [90, 283] on div at bounding box center [258, 205] width 374 height 390
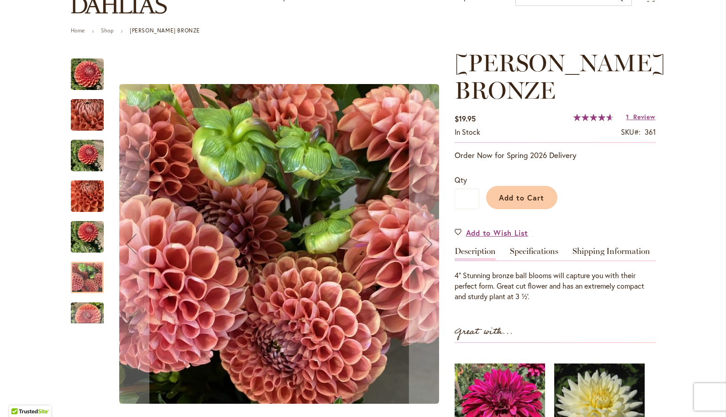
scroll to position [48, 0]
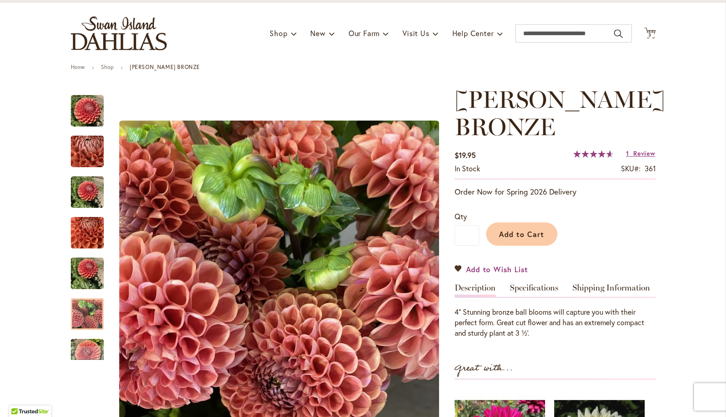
click at [496, 268] on span "Add to Wish List" at bounding box center [497, 269] width 63 height 11
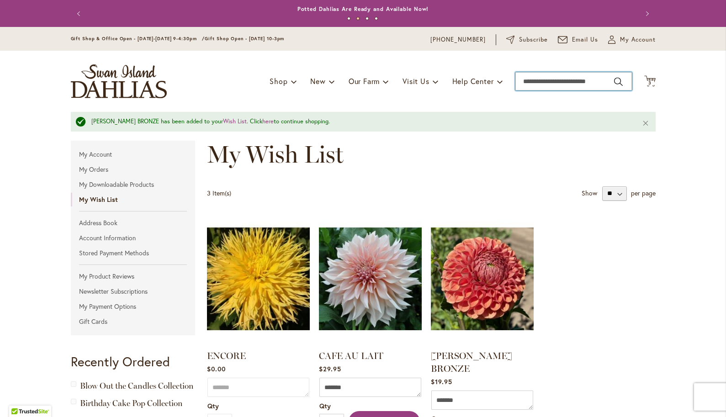
click at [576, 81] on input "Search" at bounding box center [573, 81] width 116 height 18
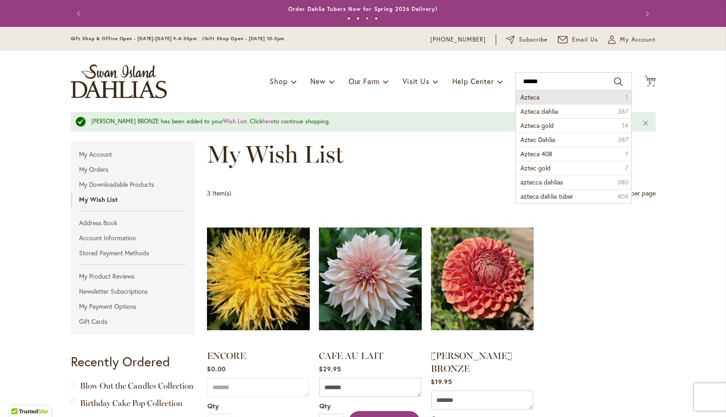
click at [538, 95] on span "Azteca" at bounding box center [529, 97] width 19 height 9
type input "******"
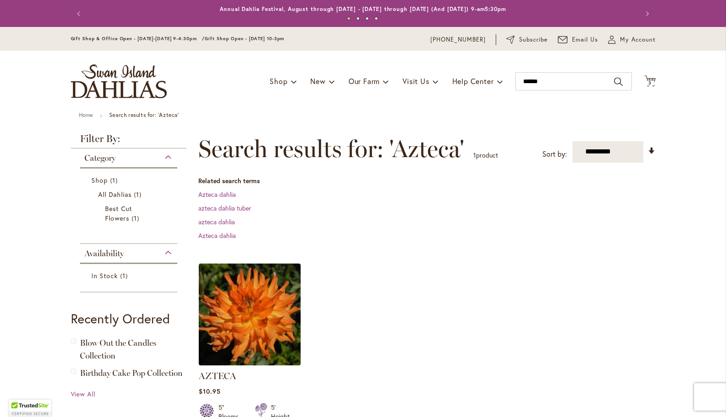
click at [277, 305] on img at bounding box center [249, 314] width 107 height 107
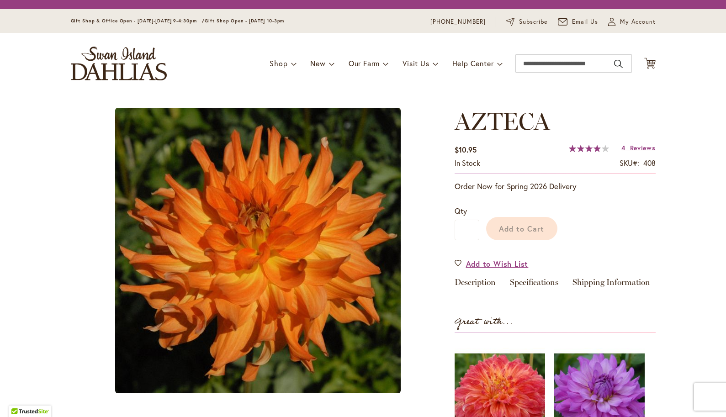
type input "*******"
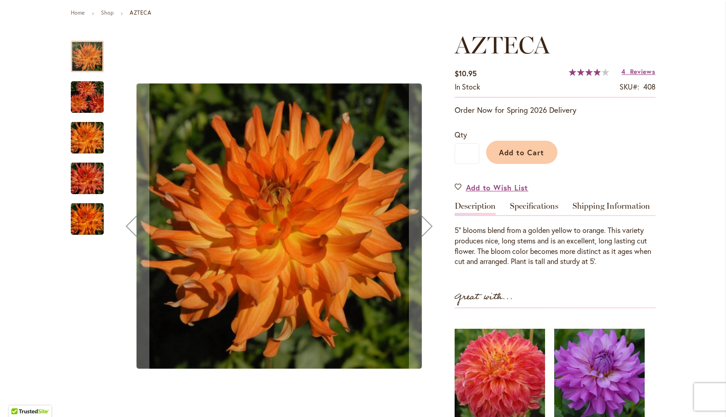
scroll to position [115, 0]
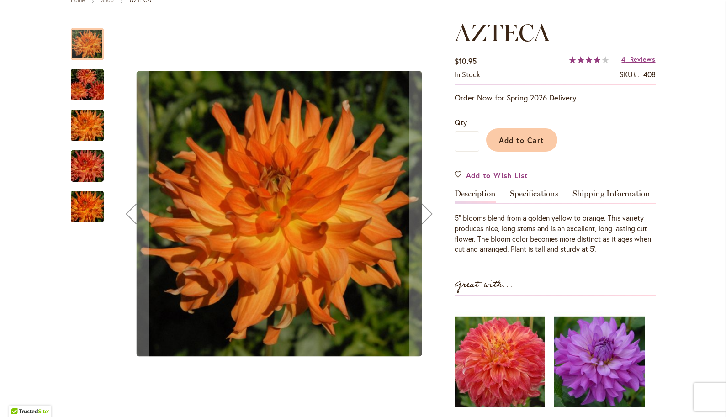
click at [94, 90] on img "AZTECA" at bounding box center [87, 85] width 66 height 44
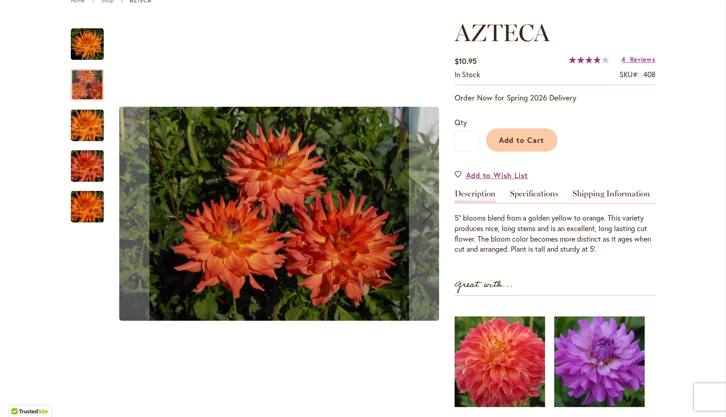
click at [92, 128] on img "AZTECA" at bounding box center [87, 126] width 66 height 44
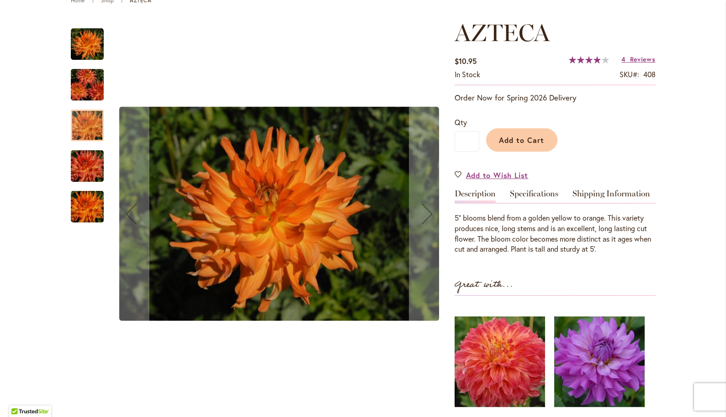
click at [89, 149] on div "AZTECA" at bounding box center [92, 161] width 42 height 41
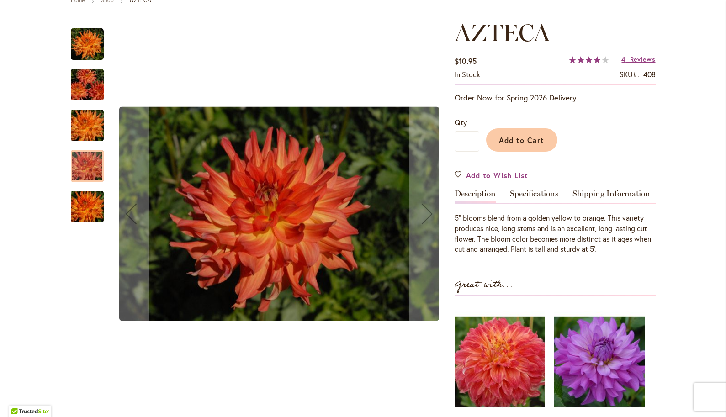
click at [90, 184] on div "AZTECA" at bounding box center [87, 202] width 33 height 41
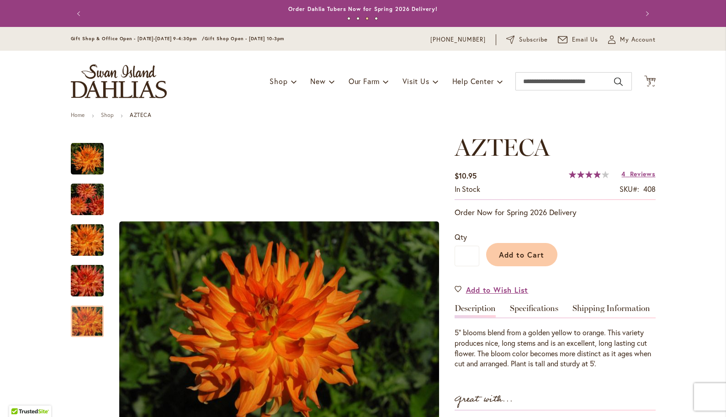
scroll to position [0, 0]
click at [626, 39] on span "My Account" at bounding box center [638, 39] width 36 height 9
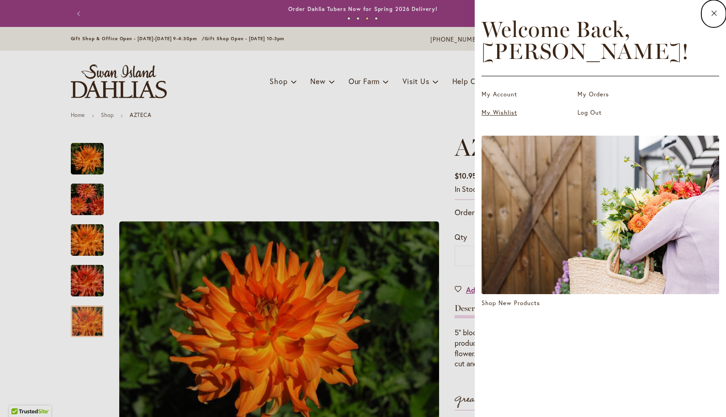
click at [489, 109] on link "My Wishlist" at bounding box center [526, 112] width 91 height 9
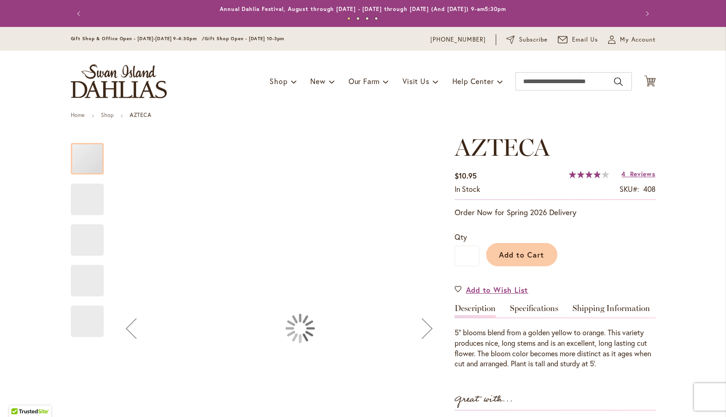
type input "*******"
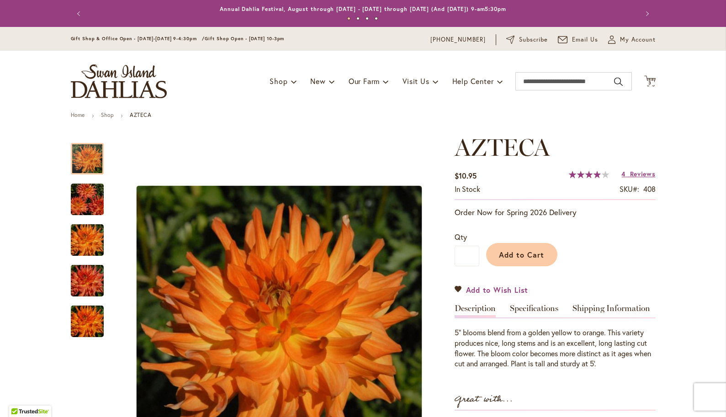
click at [497, 291] on span "Add to Wish List" at bounding box center [497, 289] width 63 height 11
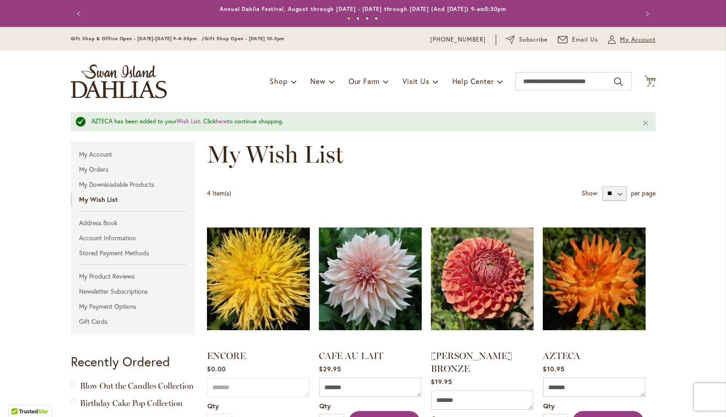
click at [632, 38] on span "My Account" at bounding box center [638, 39] width 36 height 9
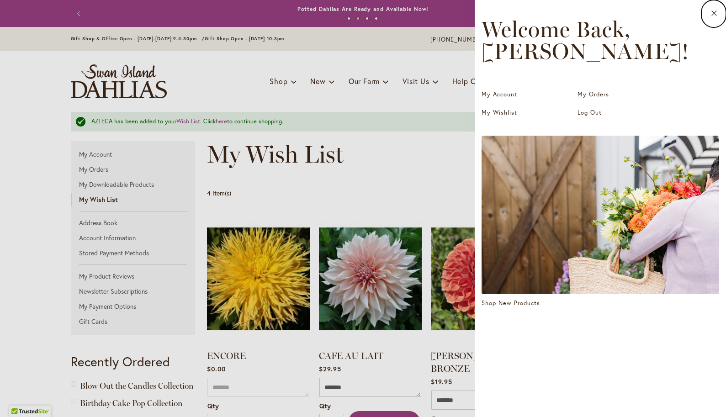
click at [474, 65] on dialog "Close Welcome Back, ANTHONY ! My Account My Orders My Wishlist Log Out Shop New…" at bounding box center [599, 208] width 251 height 417
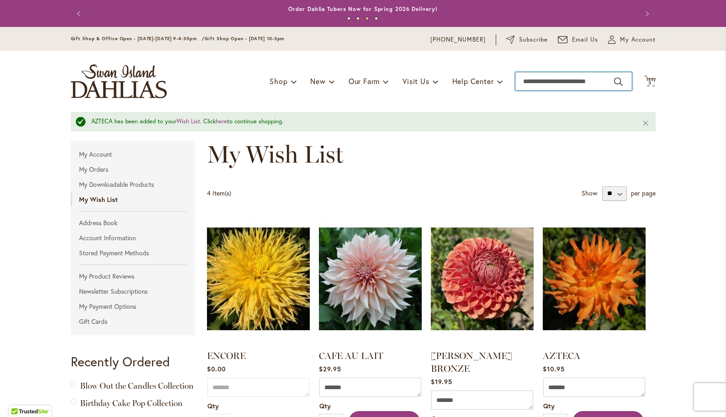
click at [595, 82] on input "Search" at bounding box center [573, 81] width 116 height 18
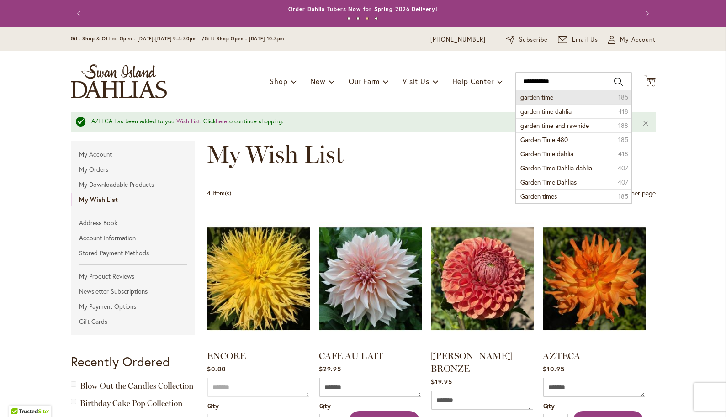
click at [556, 97] on li "garden time 185" at bounding box center [574, 97] width 116 height 14
type input "**********"
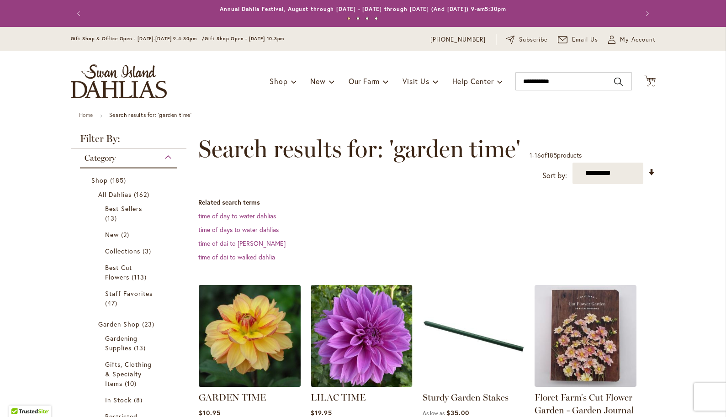
click at [263, 347] on img at bounding box center [249, 335] width 107 height 107
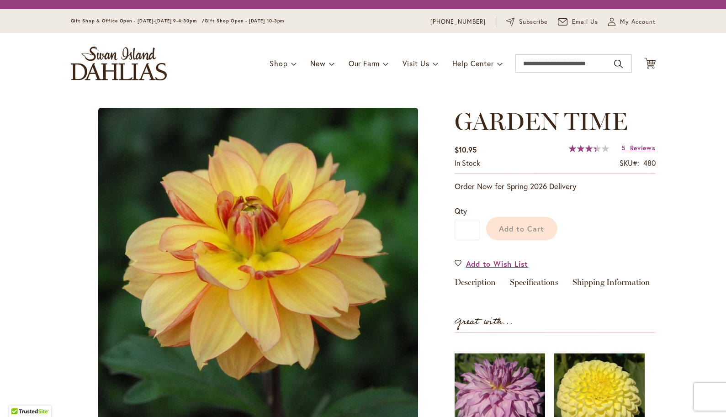
type input "*******"
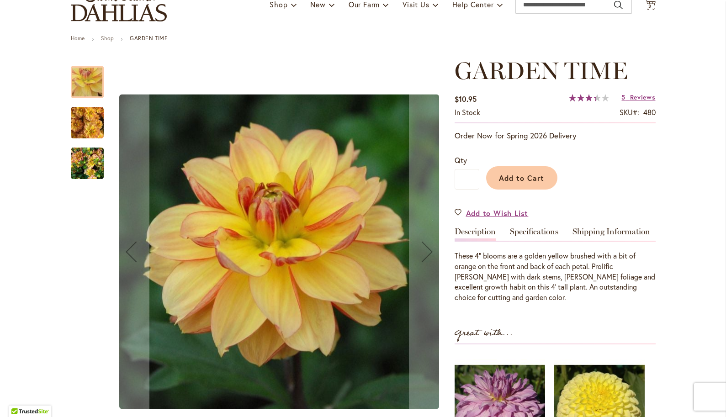
scroll to position [80, 0]
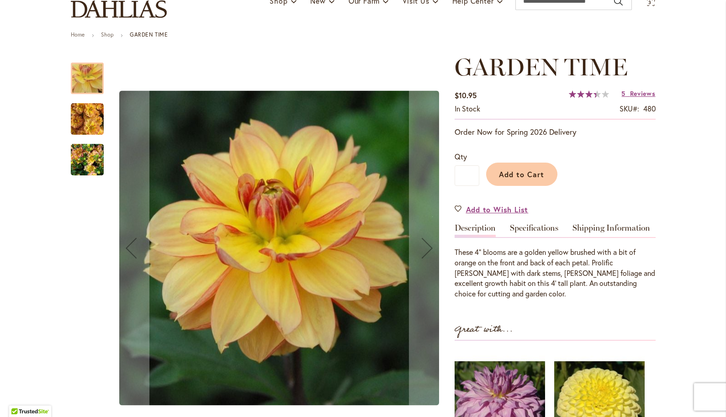
click at [93, 130] on img "GARDEN TIME" at bounding box center [87, 119] width 33 height 33
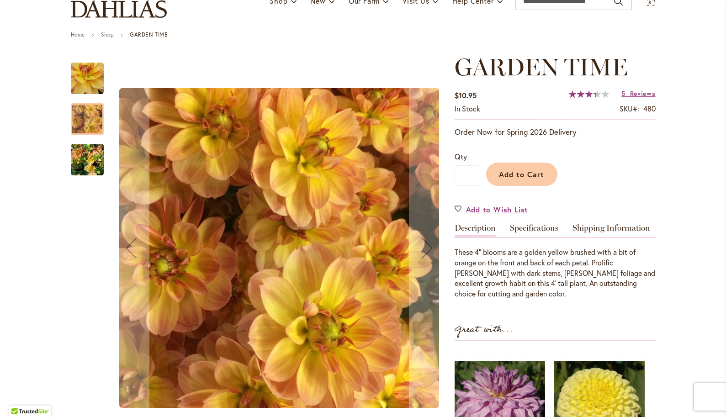
click at [88, 169] on img "GARDEN TIME" at bounding box center [87, 160] width 33 height 44
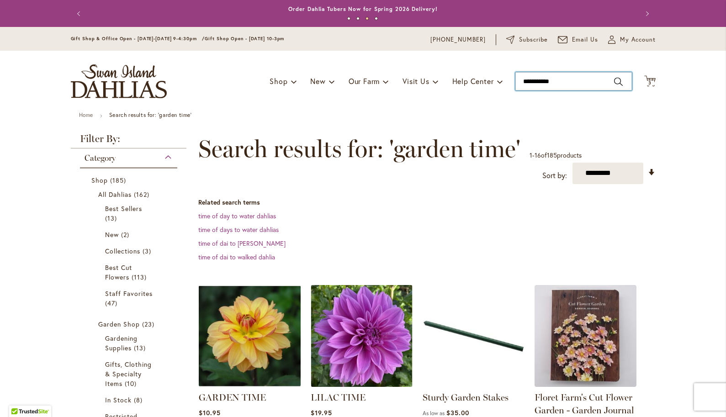
drag, startPoint x: 576, startPoint y: 83, endPoint x: 355, endPoint y: 69, distance: 221.9
click at [355, 69] on div "Toggle Nav Shop Dahlia Tubers Collections Fresh Cut Dahlias Gardening Supplies …" at bounding box center [363, 81] width 603 height 61
type input "*"
type input "**********"
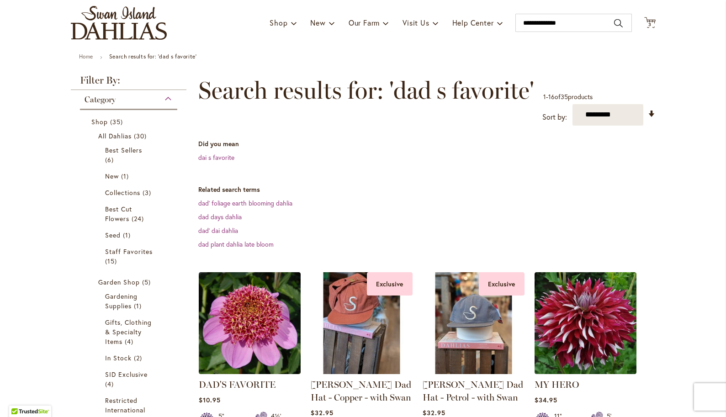
scroll to position [75, 0]
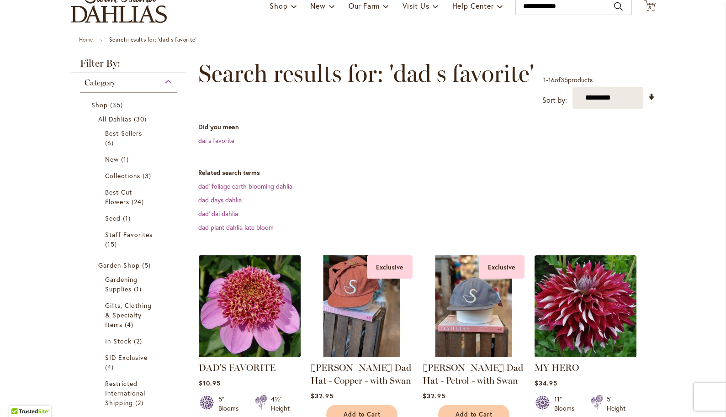
click at [253, 299] on img at bounding box center [249, 306] width 107 height 107
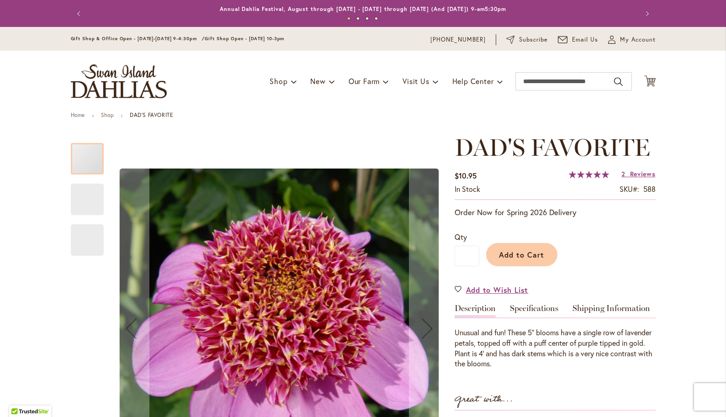
type input "*******"
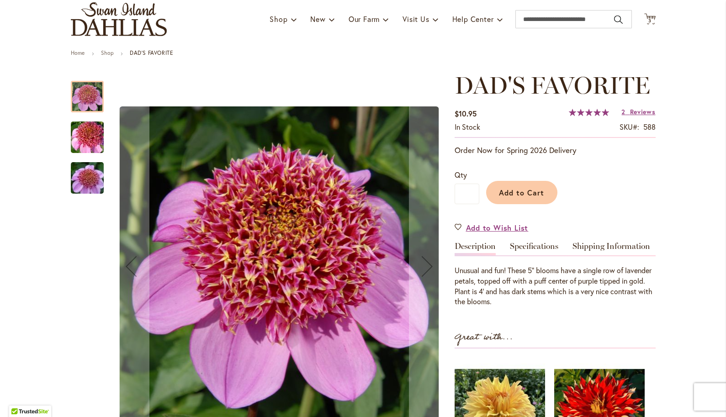
scroll to position [63, 0]
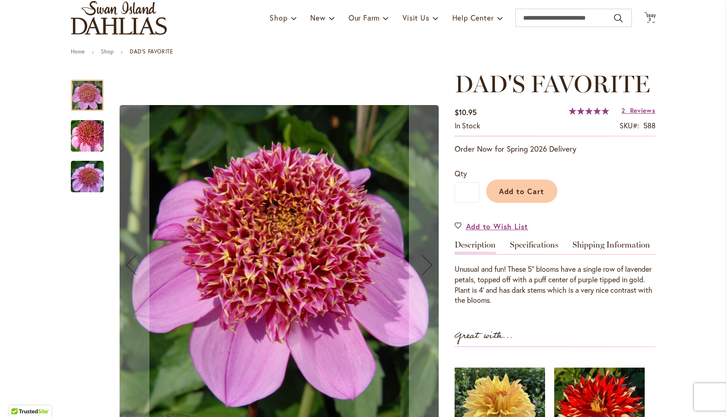
click at [93, 147] on img "DAD'S FAVORITE" at bounding box center [87, 136] width 66 height 44
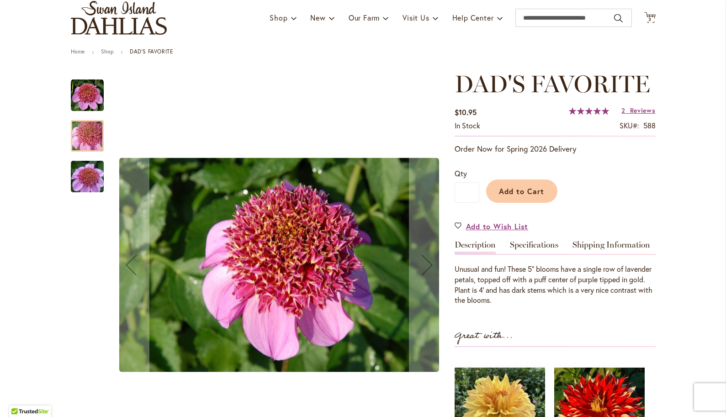
click at [87, 172] on img "DAD'S FAVORITE" at bounding box center [87, 177] width 66 height 44
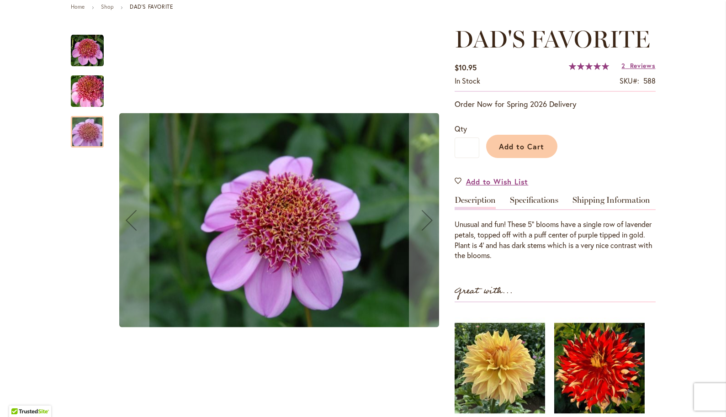
scroll to position [78, 0]
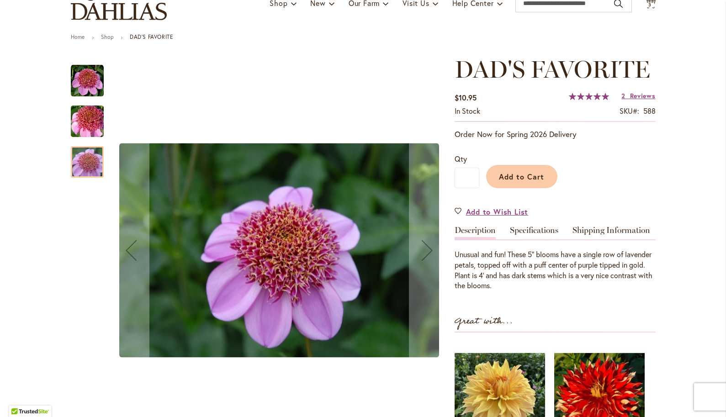
click at [84, 125] on img "DAD'S FAVORITE" at bounding box center [87, 122] width 66 height 44
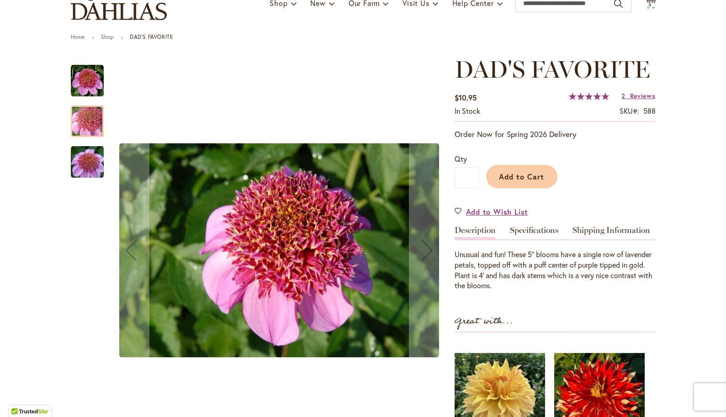
scroll to position [109, 0]
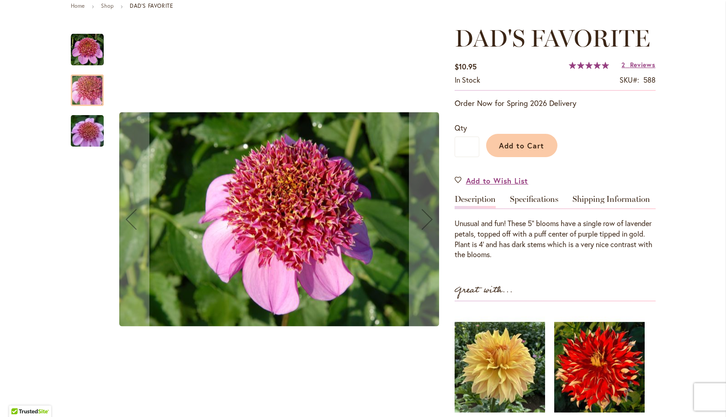
click at [84, 51] on img "DAD'S FAVORITE" at bounding box center [87, 49] width 33 height 33
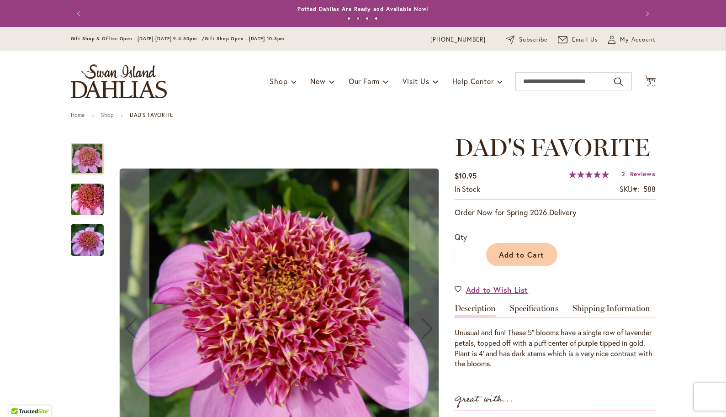
scroll to position [0, 0]
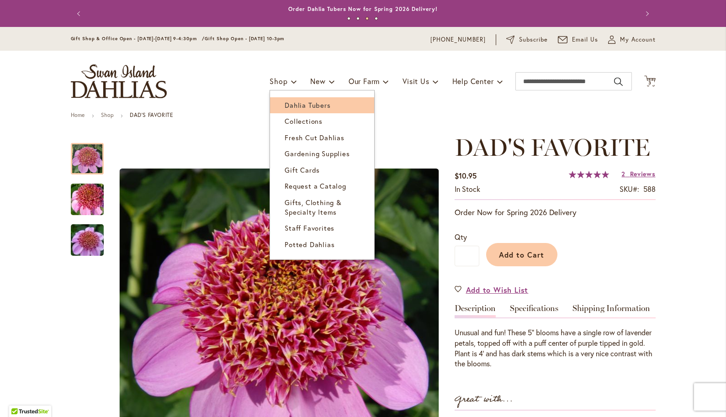
click at [299, 103] on span "Dahlia Tubers" at bounding box center [307, 104] width 46 height 9
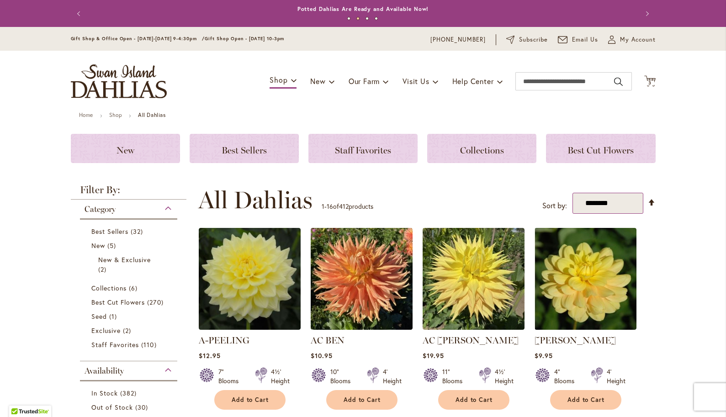
select select "*****"
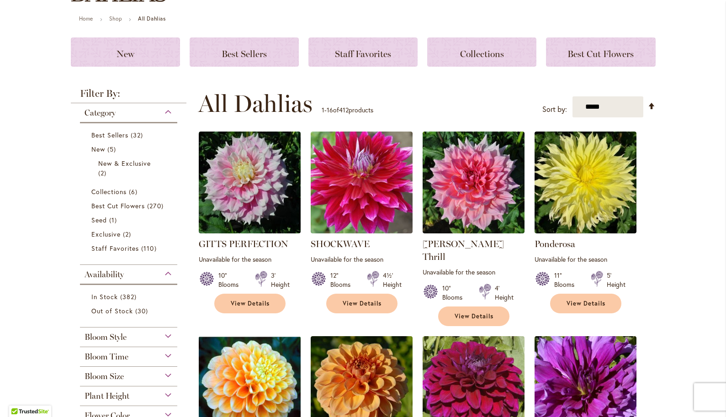
scroll to position [103, 0]
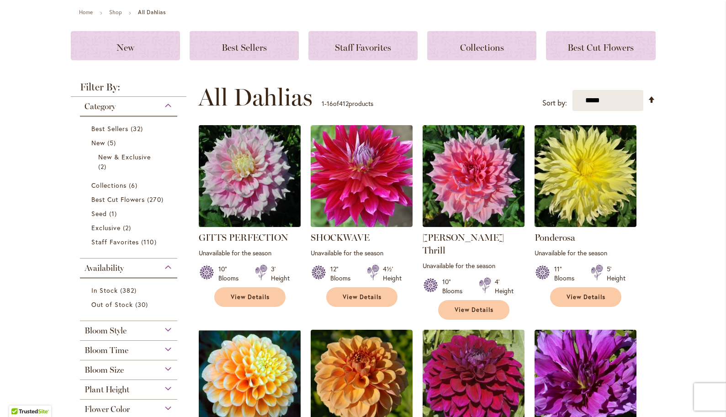
click at [253, 181] on img at bounding box center [249, 176] width 107 height 107
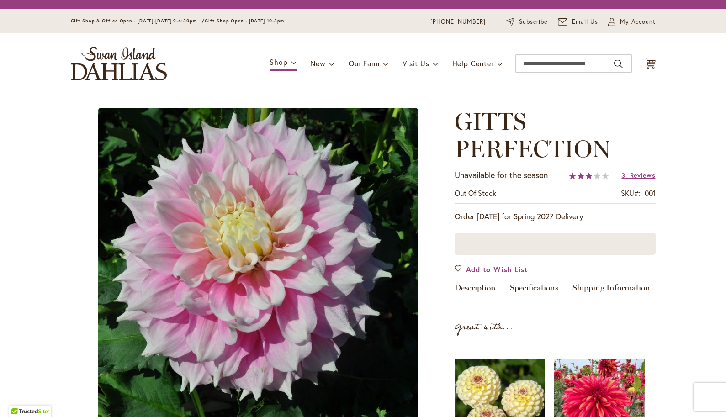
type input "*******"
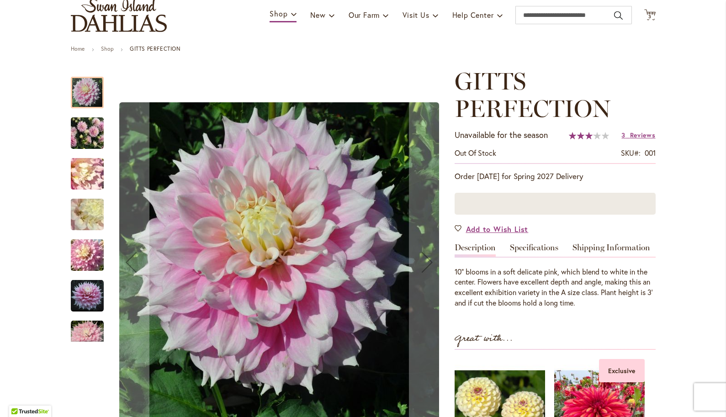
scroll to position [126, 0]
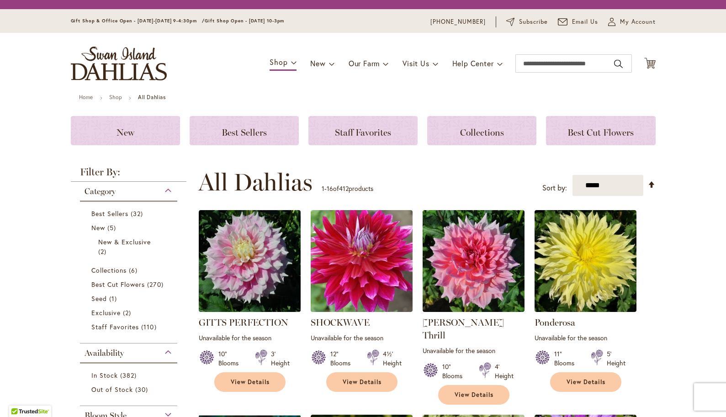
scroll to position [221, 0]
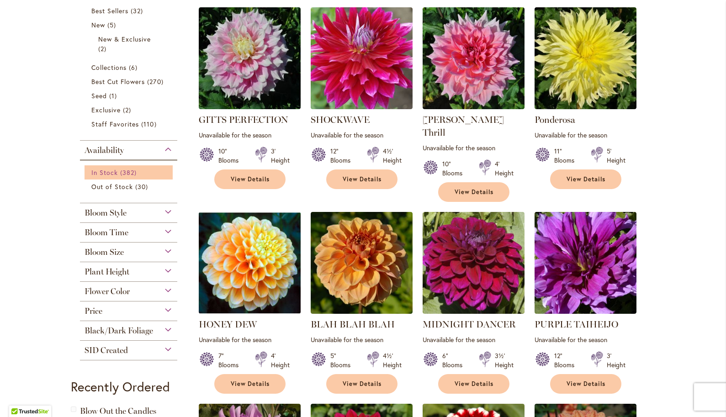
click at [105, 171] on span "In Stock" at bounding box center [104, 172] width 26 height 9
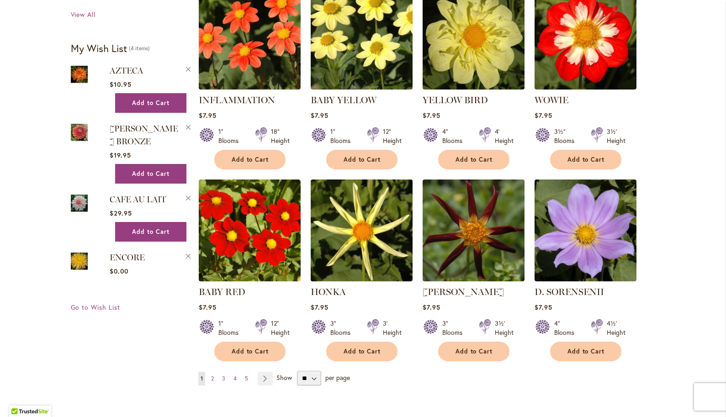
scroll to position [636, 0]
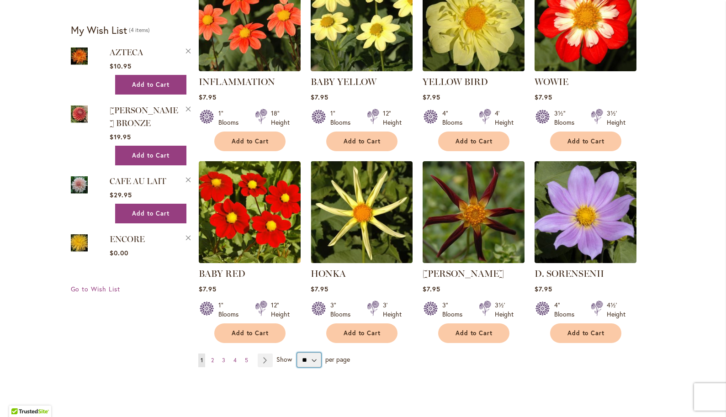
select select "**"
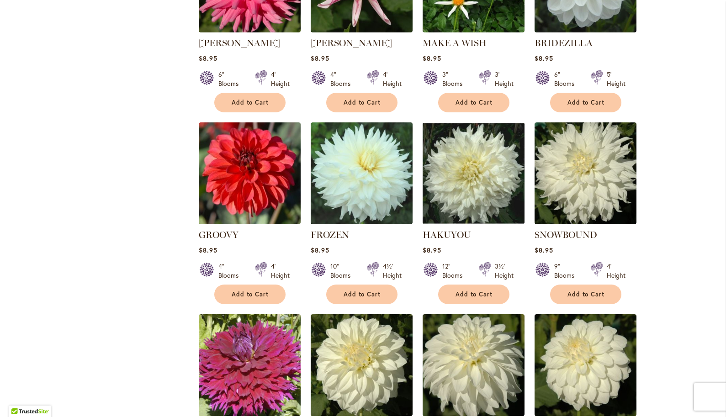
scroll to position [2438, 0]
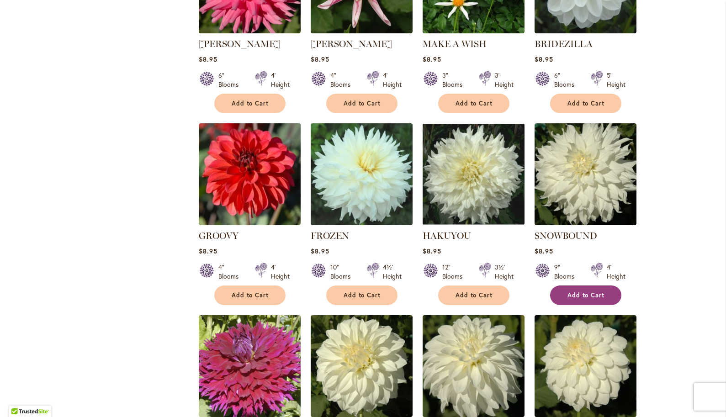
click at [580, 291] on span "Add to Cart" at bounding box center [585, 295] width 37 height 8
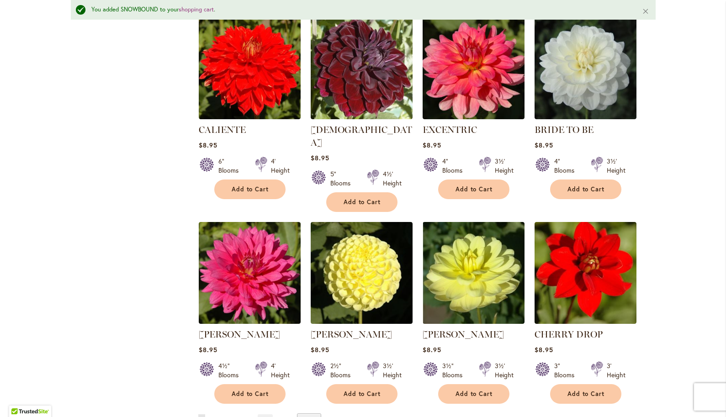
scroll to position [2967, 0]
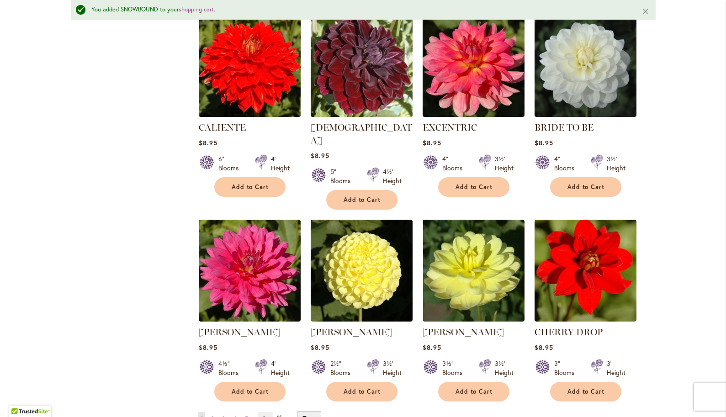
click at [211, 415] on span "2" at bounding box center [212, 418] width 3 height 7
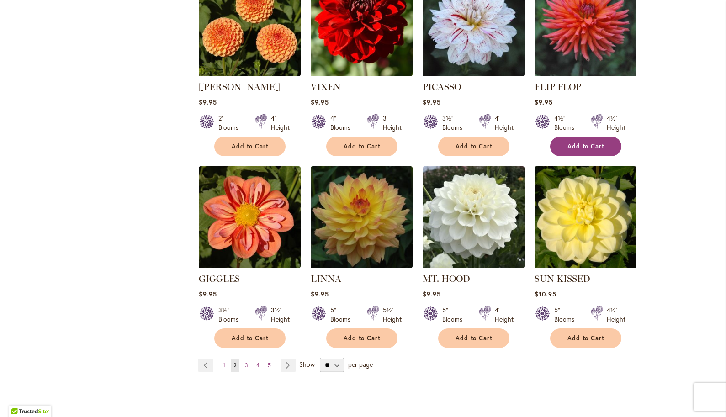
scroll to position [2997, 0]
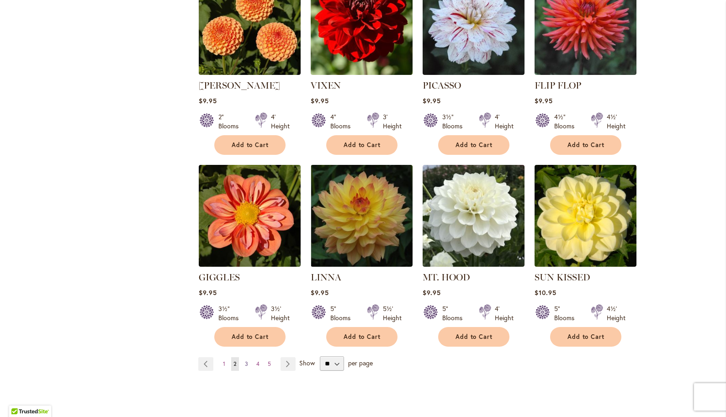
click at [246, 360] on span "3" at bounding box center [246, 363] width 3 height 7
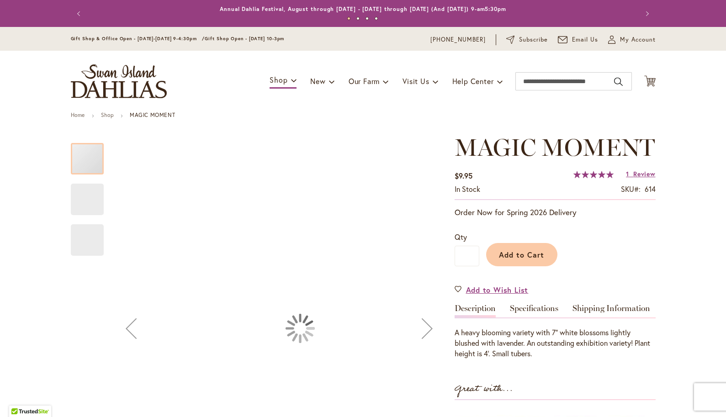
type input "*******"
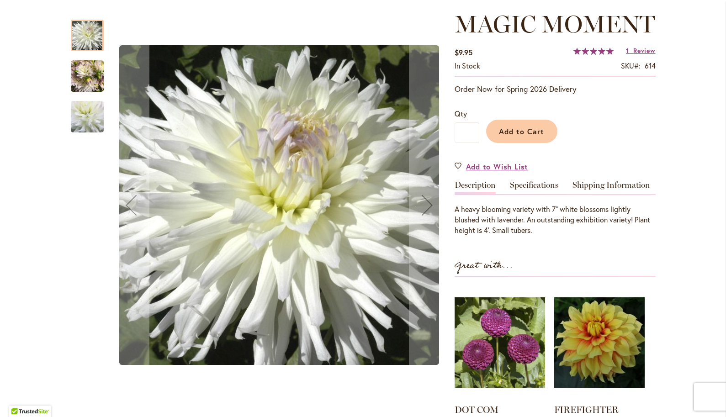
scroll to position [124, 0]
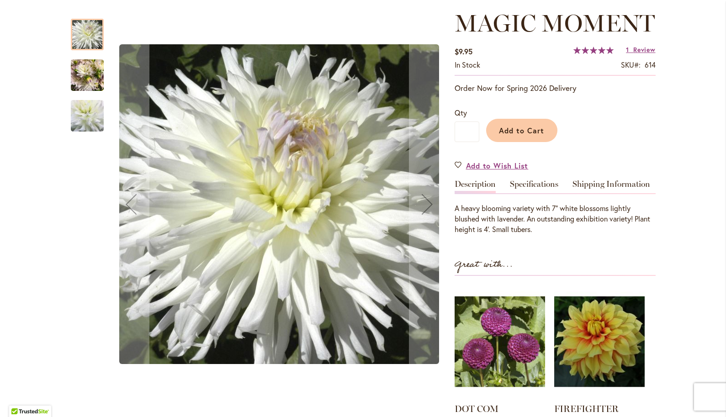
click at [87, 83] on img "MAGIC MOMENT" at bounding box center [87, 75] width 33 height 44
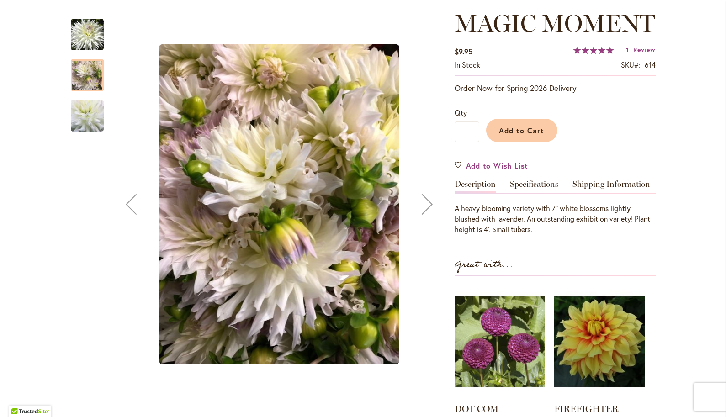
click at [88, 126] on img "MAGIC MOMENT" at bounding box center [86, 115] width 63 height 63
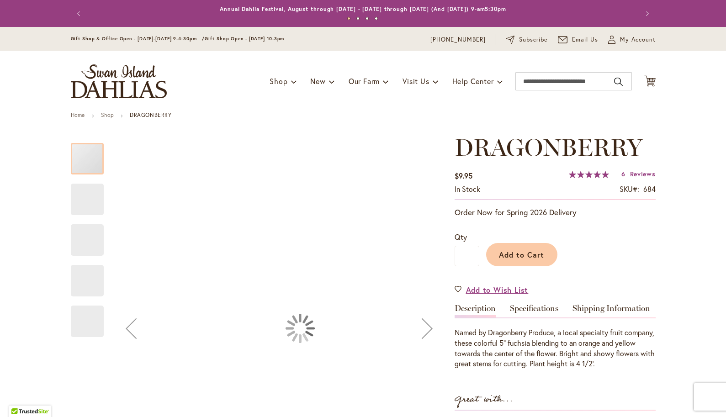
type input "*******"
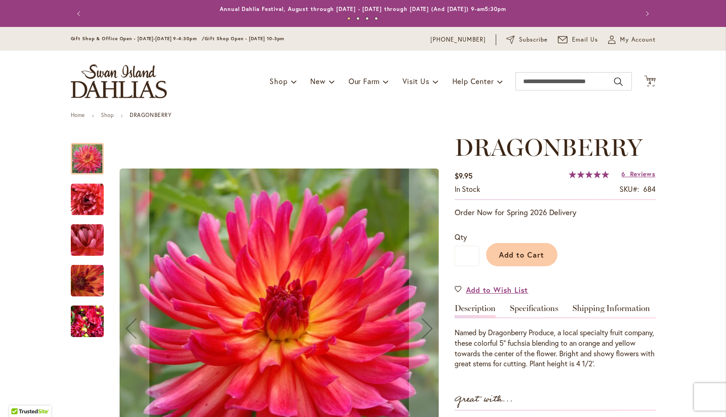
click at [88, 195] on img "DRAGONBERRY" at bounding box center [87, 199] width 33 height 33
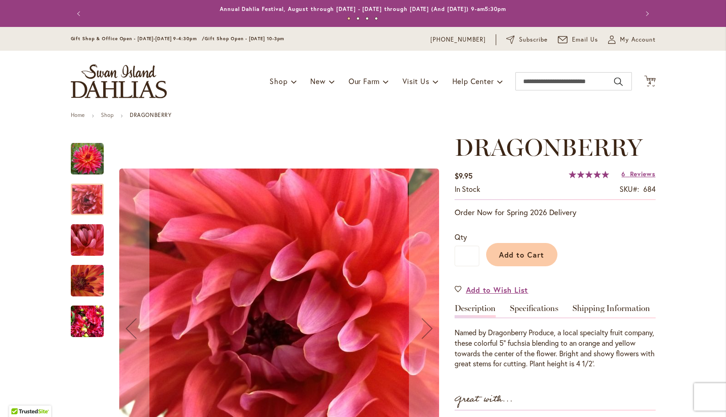
click at [94, 246] on img "DRAGONBERRY" at bounding box center [87, 240] width 33 height 33
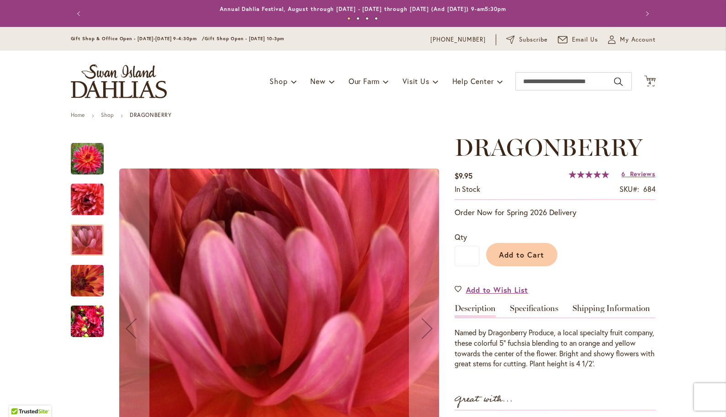
click at [97, 288] on img "DRAGONBERRY" at bounding box center [87, 280] width 33 height 33
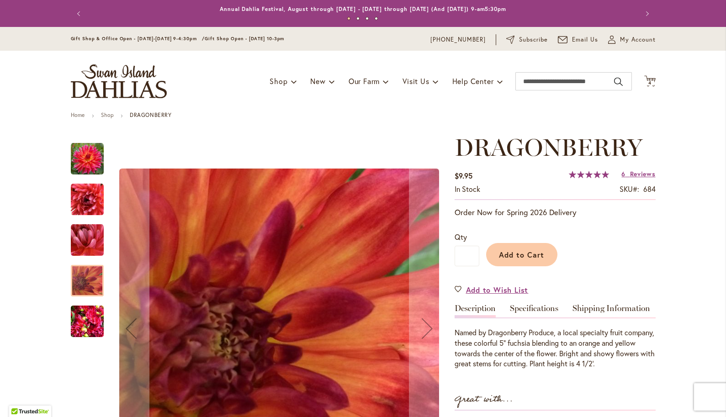
click at [88, 323] on img "DRAGONBERRY" at bounding box center [87, 322] width 33 height 44
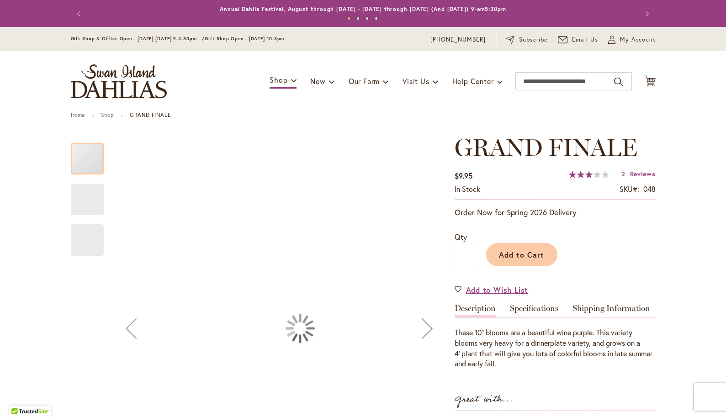
type input "*******"
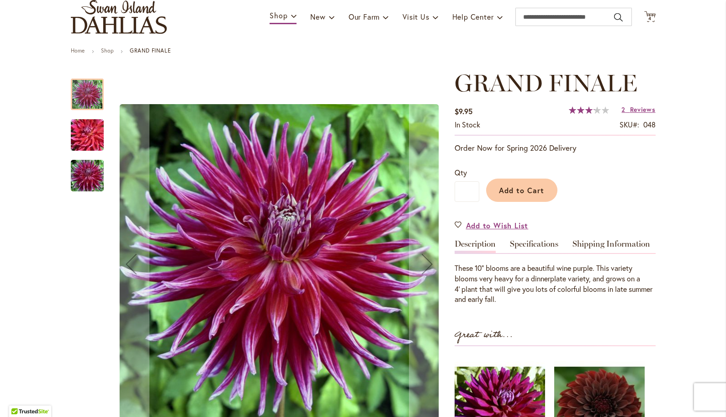
scroll to position [71, 0]
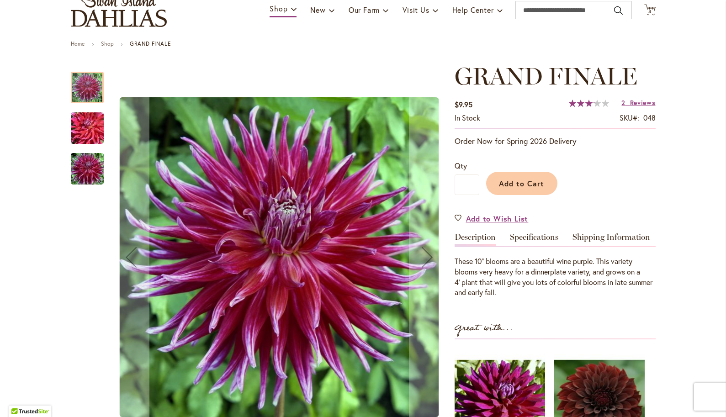
click at [95, 130] on img "Grand Finale" at bounding box center [87, 128] width 66 height 44
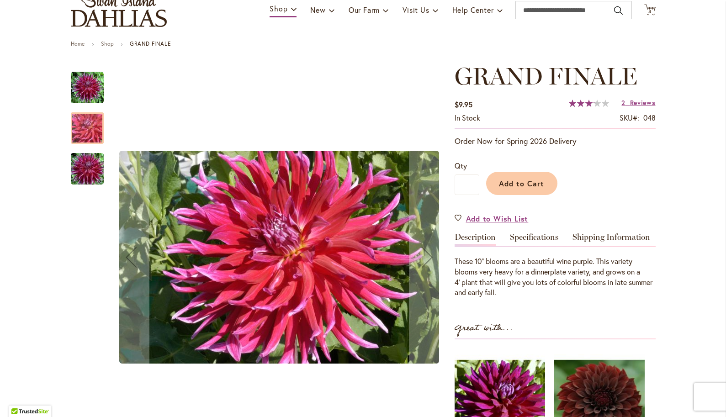
click at [89, 175] on img "Grand Finale" at bounding box center [87, 169] width 66 height 44
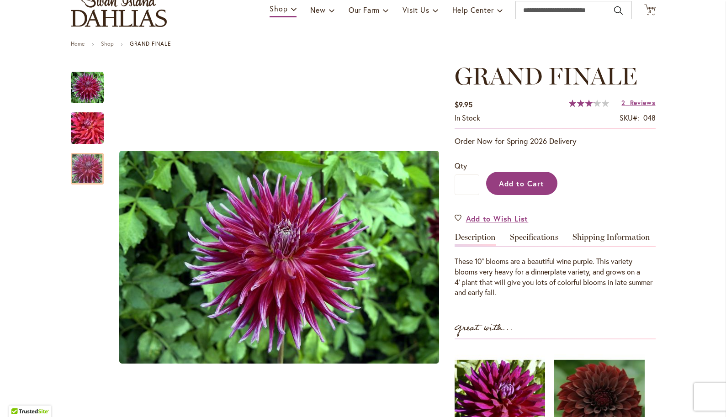
click at [525, 182] on span "Add to Cart" at bounding box center [521, 184] width 45 height 10
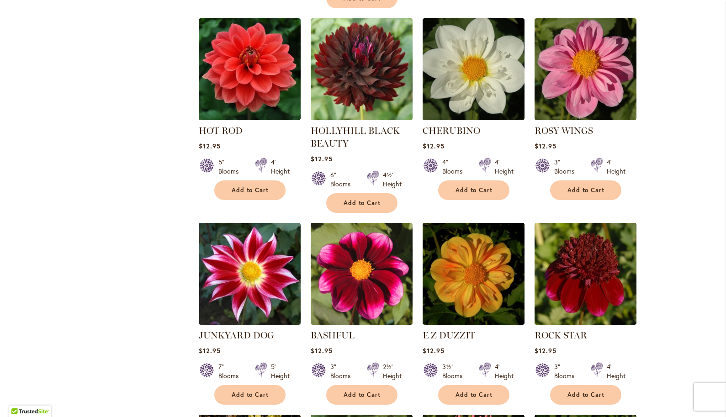
scroll to position [2765, 0]
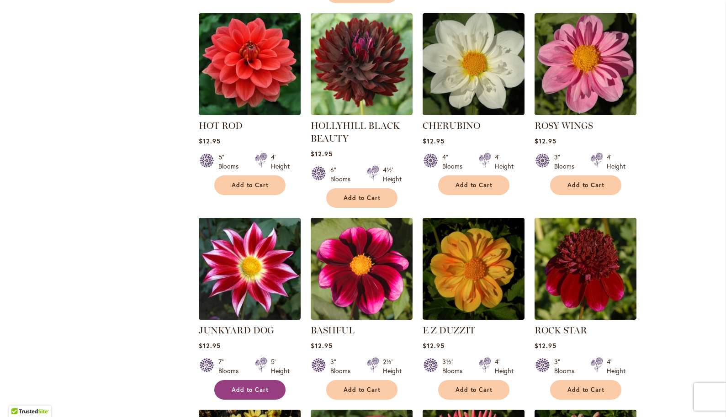
click at [254, 386] on span "Add to Cart" at bounding box center [250, 390] width 37 height 8
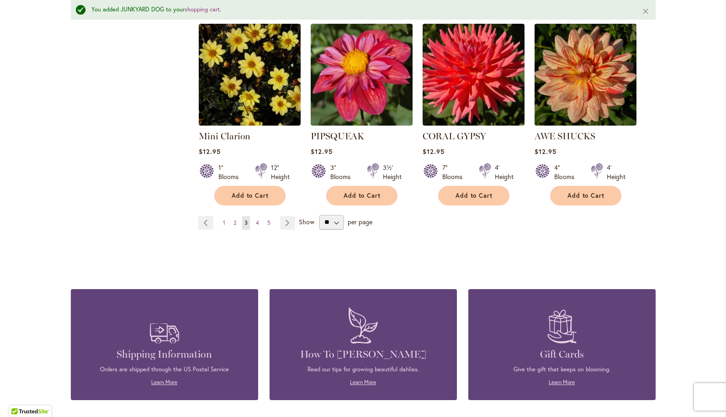
scroll to position [3179, 0]
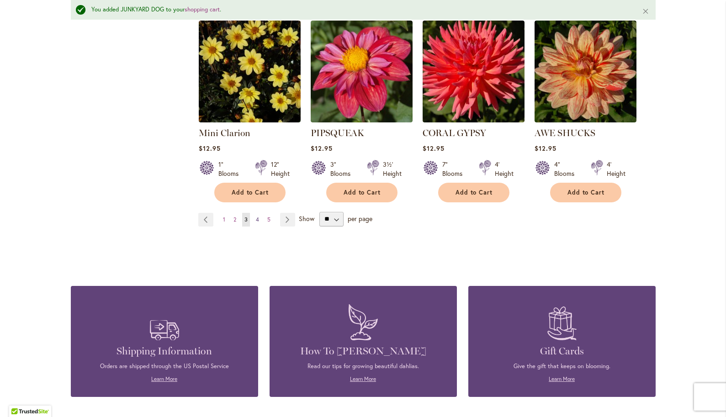
click at [258, 216] on span "4" at bounding box center [257, 219] width 3 height 7
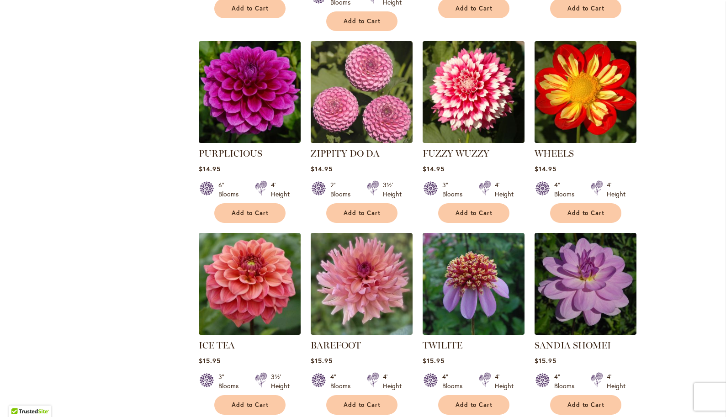
scroll to position [2968, 0]
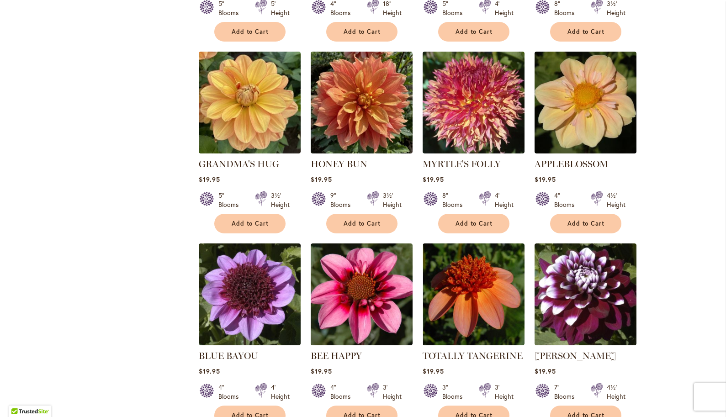
scroll to position [2538, 0]
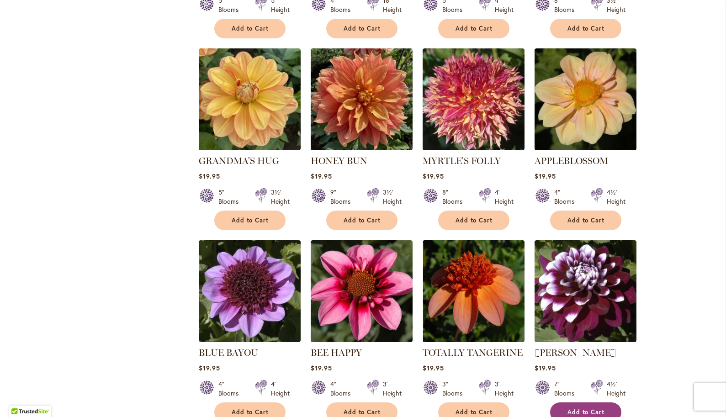
click at [595, 408] on span "Add to Cart" at bounding box center [585, 412] width 37 height 8
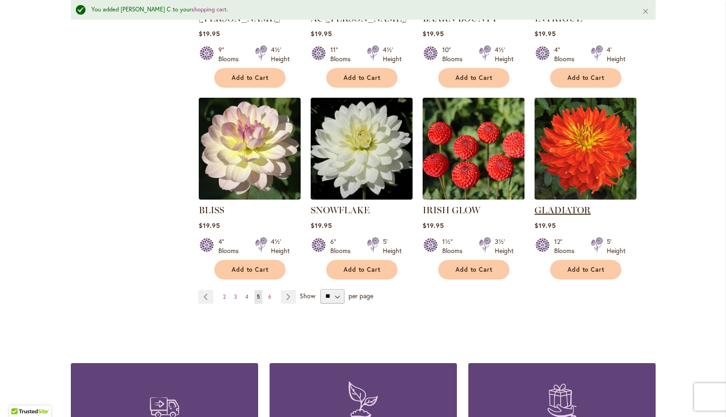
scroll to position [3092, 0]
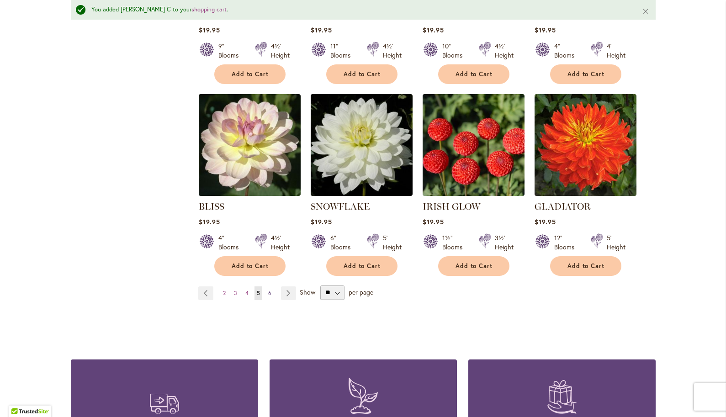
click at [269, 290] on span "6" at bounding box center [269, 293] width 3 height 7
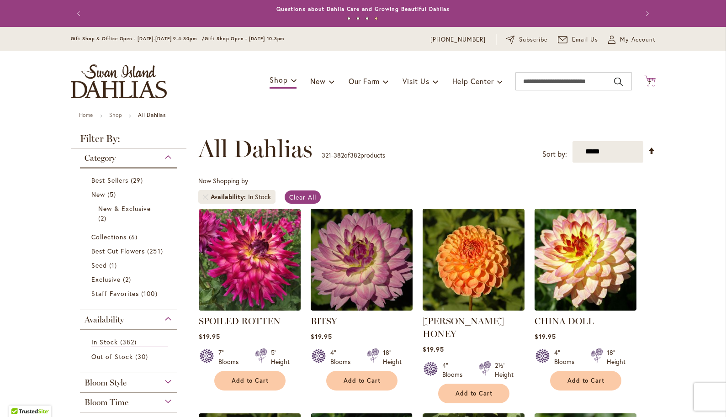
click at [650, 77] on icon "Cart .cls-1 { fill: #231f20; }" at bounding box center [649, 80] width 11 height 11
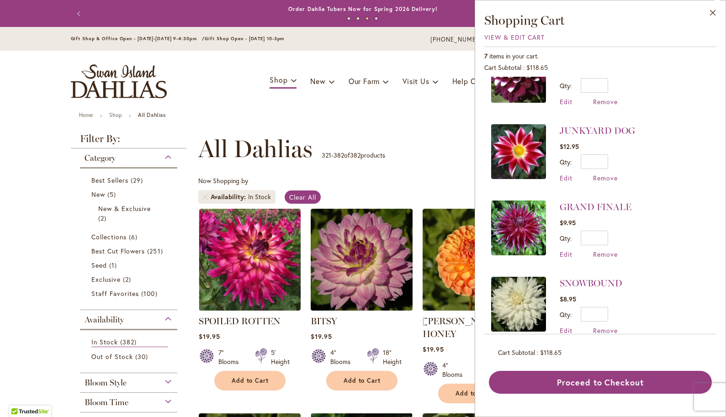
scroll to position [36, 0]
click at [580, 210] on link "GRAND FINALE" at bounding box center [595, 206] width 72 height 11
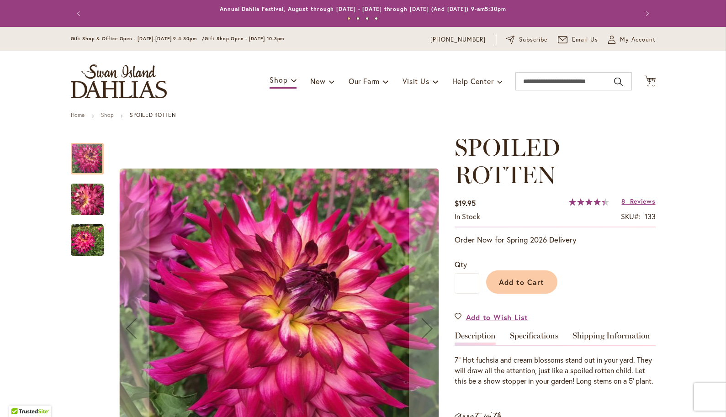
type input "*******"
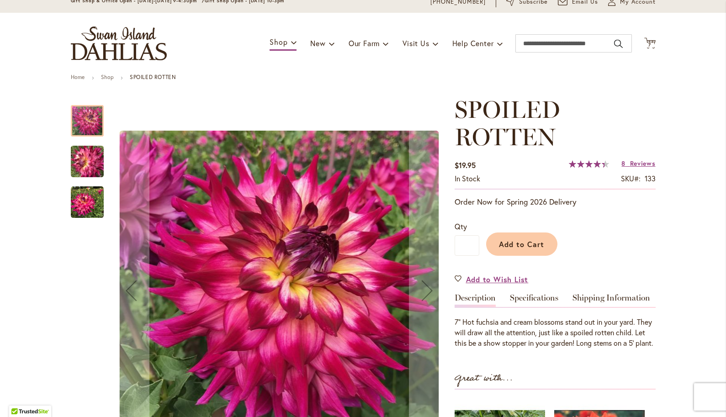
scroll to position [36, 0]
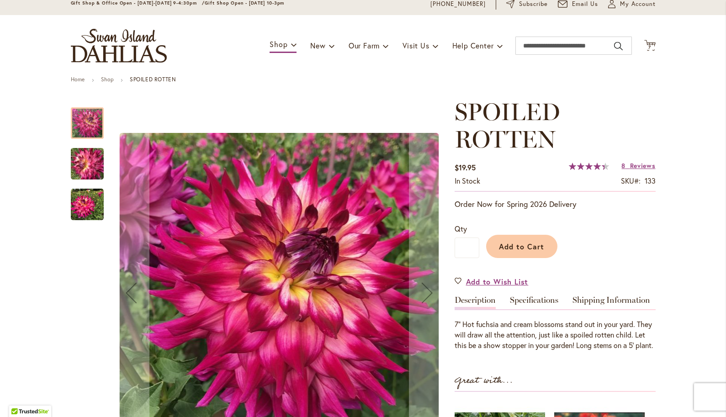
click at [88, 168] on img "SPOILED ROTTEN" at bounding box center [87, 163] width 66 height 49
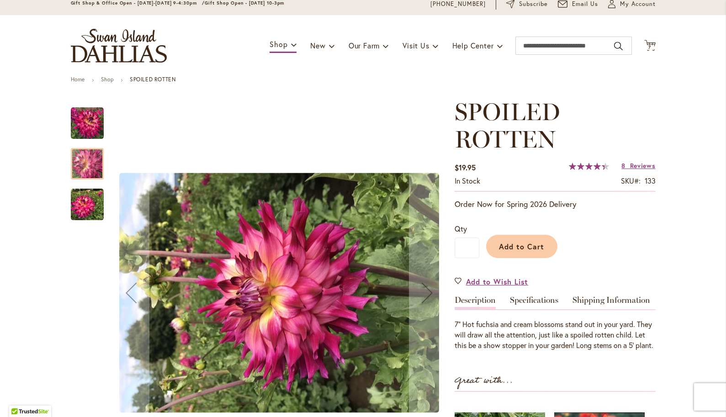
click at [88, 210] on img "SPOILED ROTTEN" at bounding box center [87, 204] width 33 height 33
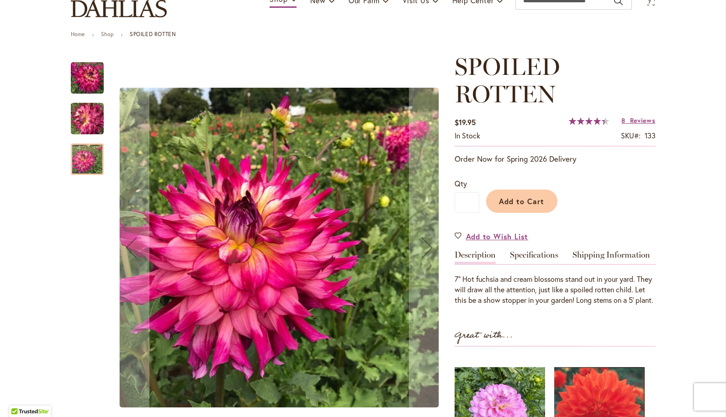
scroll to position [81, 0]
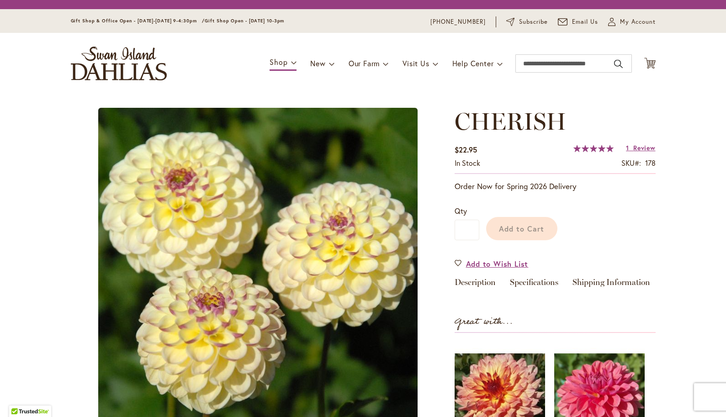
type input "*******"
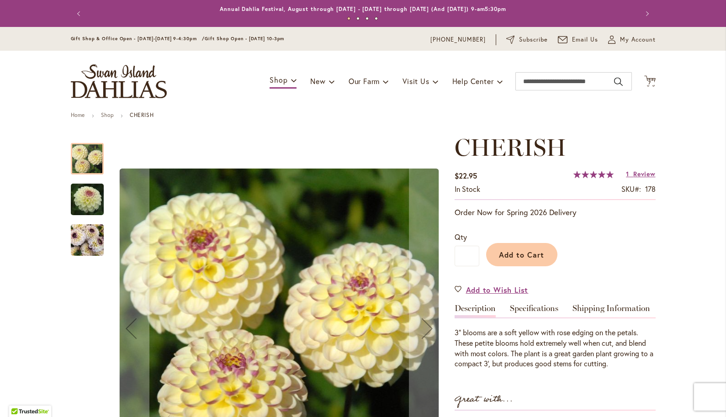
scroll to position [4, 0]
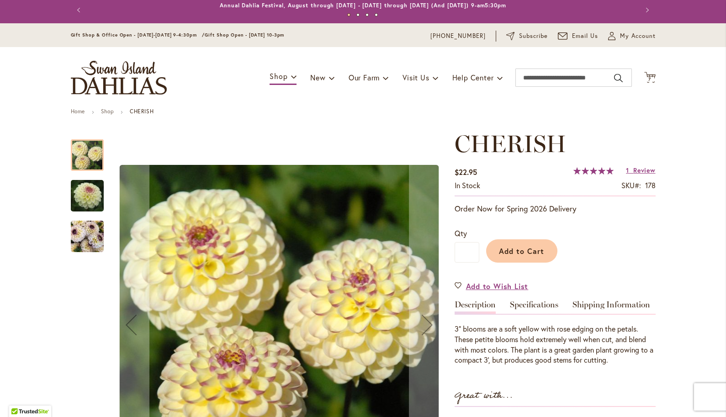
click at [90, 198] on img "CHERISH" at bounding box center [87, 196] width 66 height 44
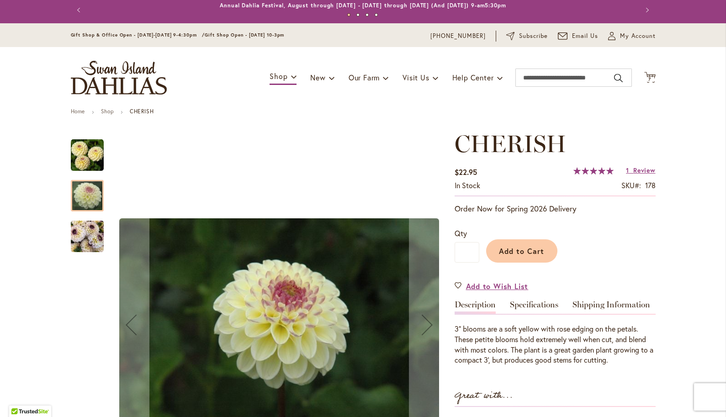
click at [89, 237] on img "CHERISH" at bounding box center [87, 237] width 33 height 44
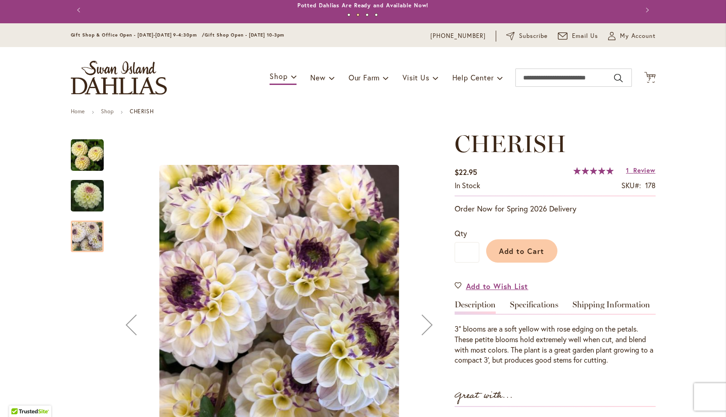
click at [87, 160] on img "CHERISH" at bounding box center [87, 155] width 33 height 33
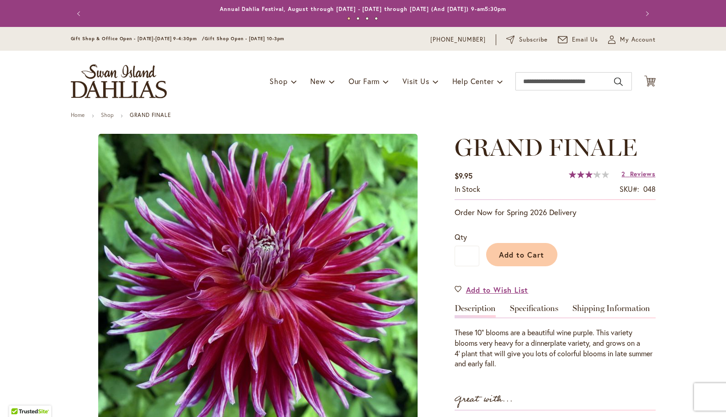
type input "*******"
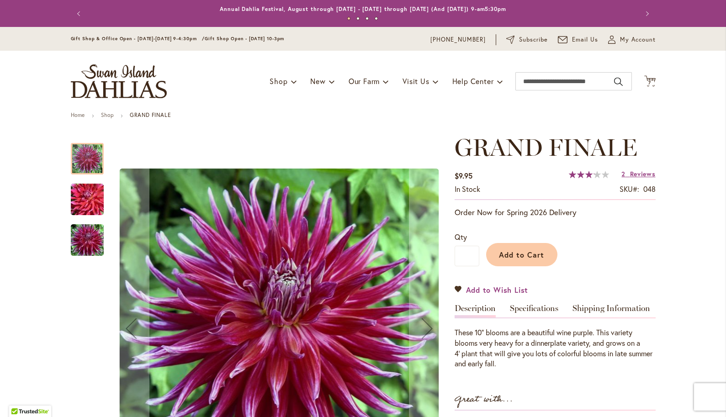
click at [504, 292] on span "Add to Wish List" at bounding box center [497, 289] width 63 height 11
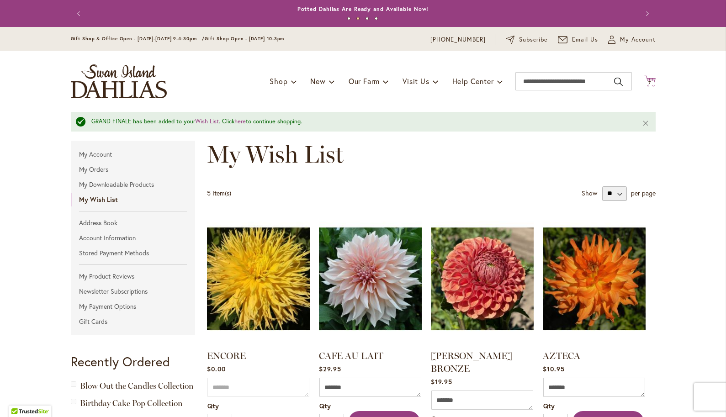
click at [650, 76] on icon "Cart .cls-1 { fill: #231f20; }" at bounding box center [649, 80] width 11 height 11
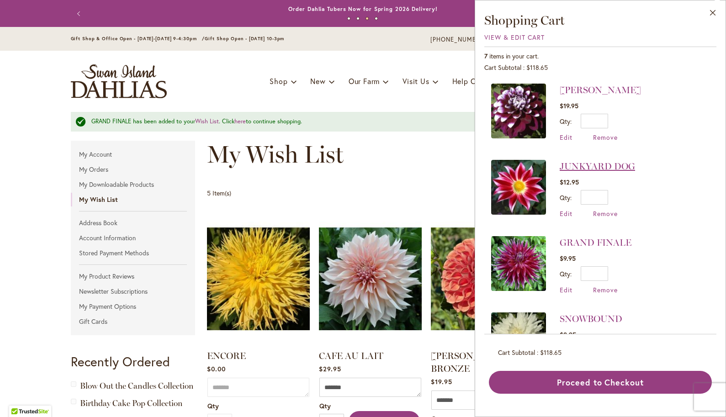
click at [591, 166] on link "JUNKYARD DOG" at bounding box center [596, 166] width 75 height 11
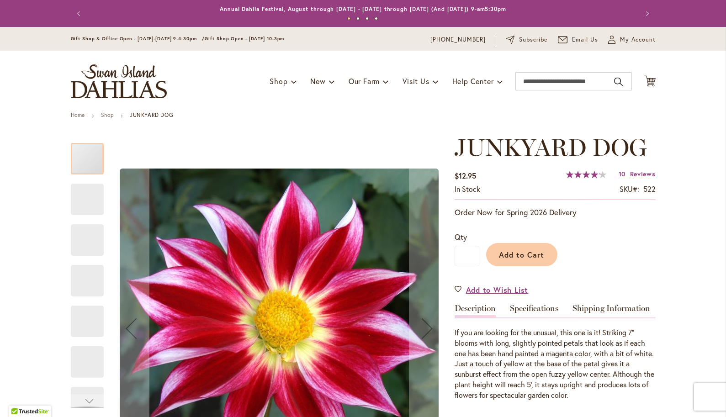
type input "*******"
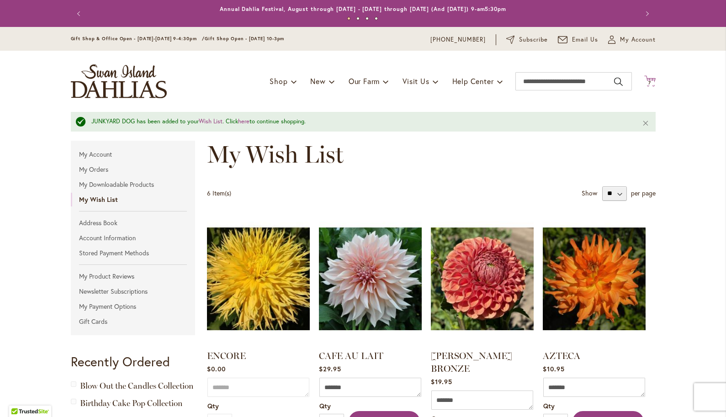
click at [650, 79] on icon "Cart .cls-1 { fill: #231f20; }" at bounding box center [649, 80] width 11 height 11
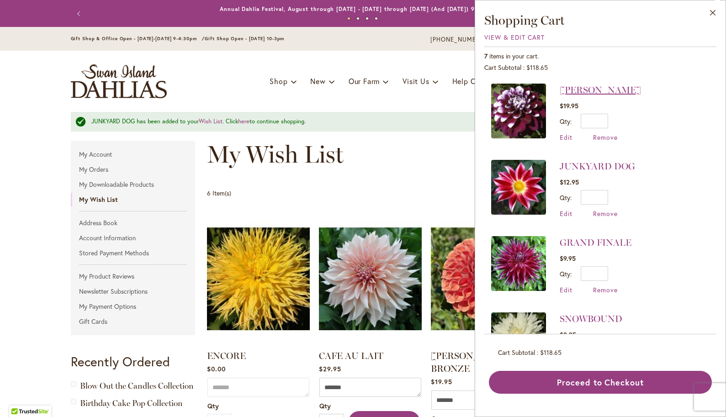
click at [584, 90] on link "[PERSON_NAME]" at bounding box center [599, 89] width 81 height 11
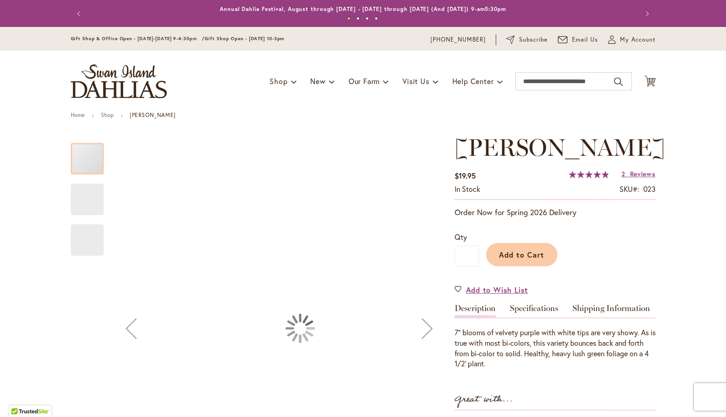
type input "*******"
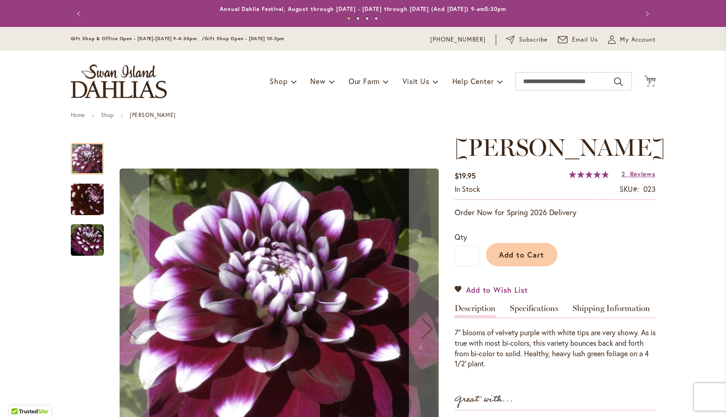
click at [490, 289] on span "Add to Wish List" at bounding box center [497, 289] width 63 height 11
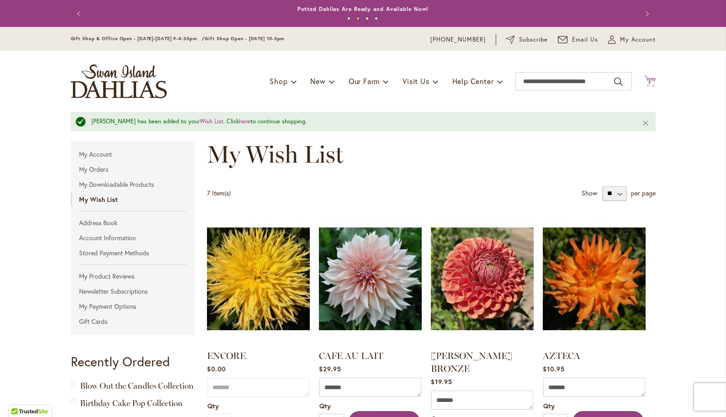
click at [648, 81] on span "7" at bounding box center [649, 83] width 3 height 6
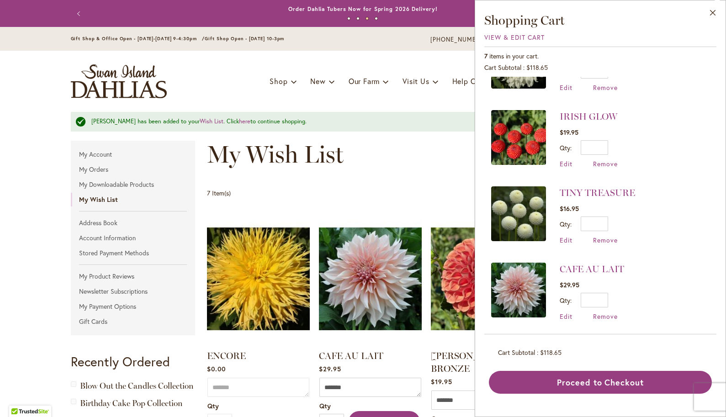
scroll to position [278, 0]
click at [603, 312] on span "Remove" at bounding box center [605, 316] width 25 height 9
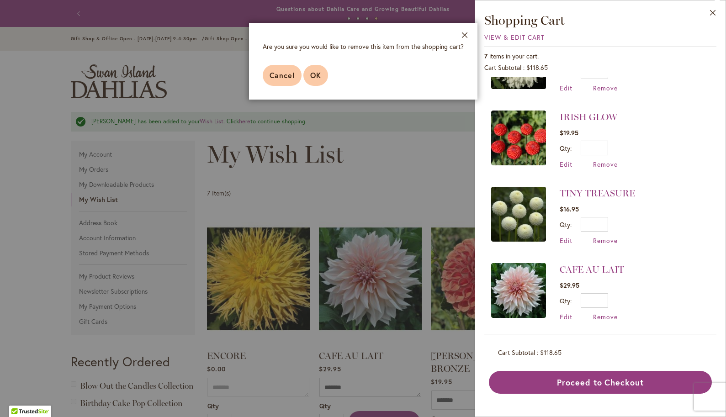
click at [316, 79] on span "OK" at bounding box center [315, 75] width 11 height 10
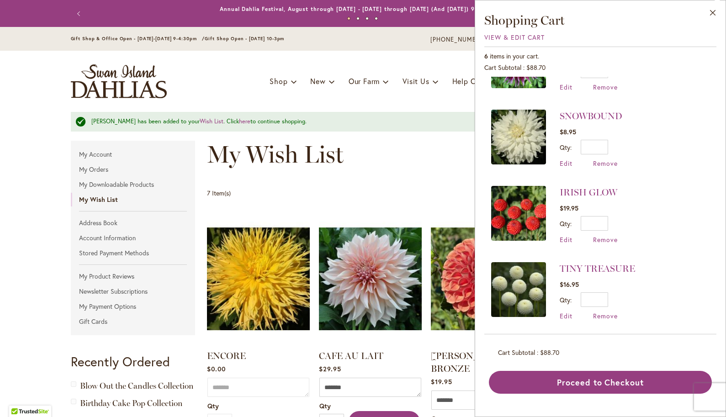
scroll to position [202, 0]
